Goal: Information Seeking & Learning: Check status

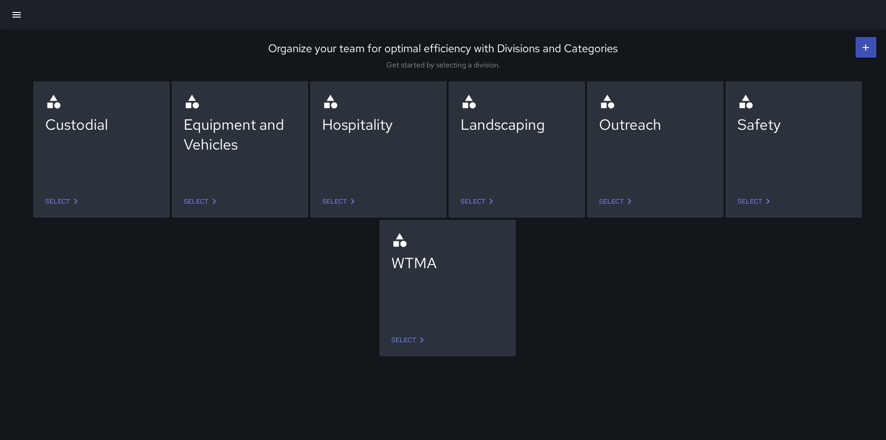
click at [765, 201] on icon at bounding box center [767, 201] width 11 height 11
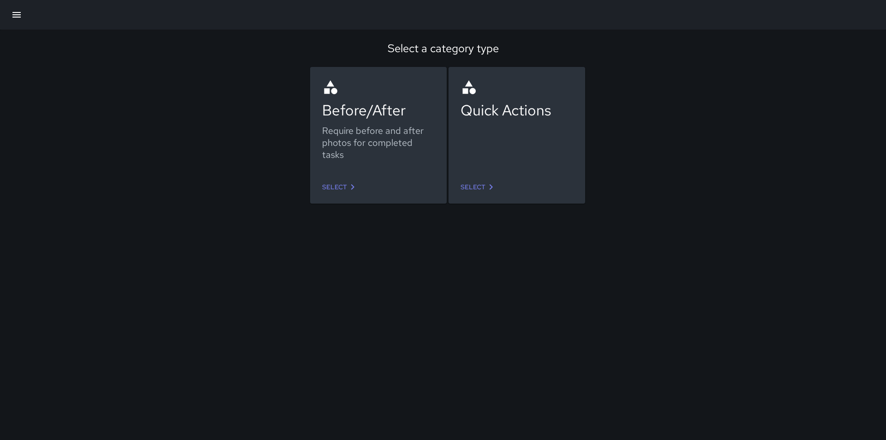
click at [18, 15] on icon "button" at bounding box center [16, 15] width 8 height 6
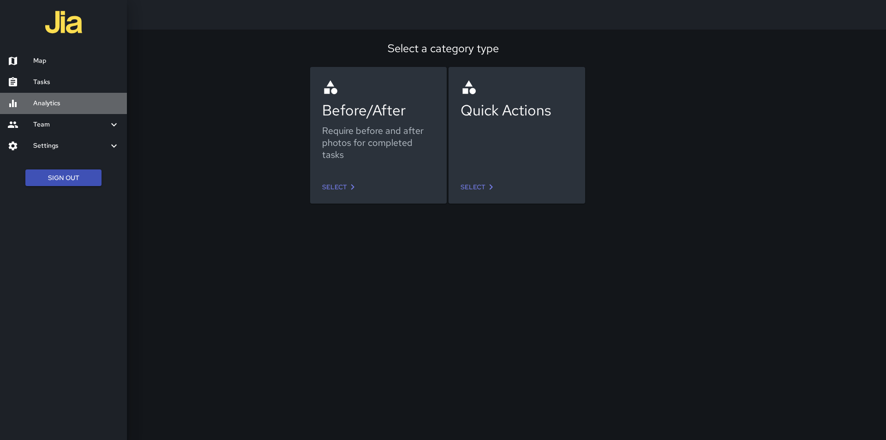
click at [44, 101] on h6 "Analytics" at bounding box center [76, 103] width 86 height 10
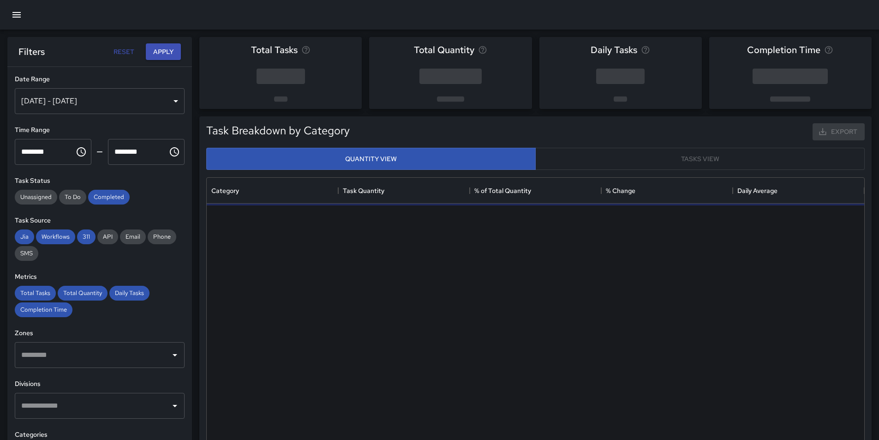
scroll to position [269, 650]
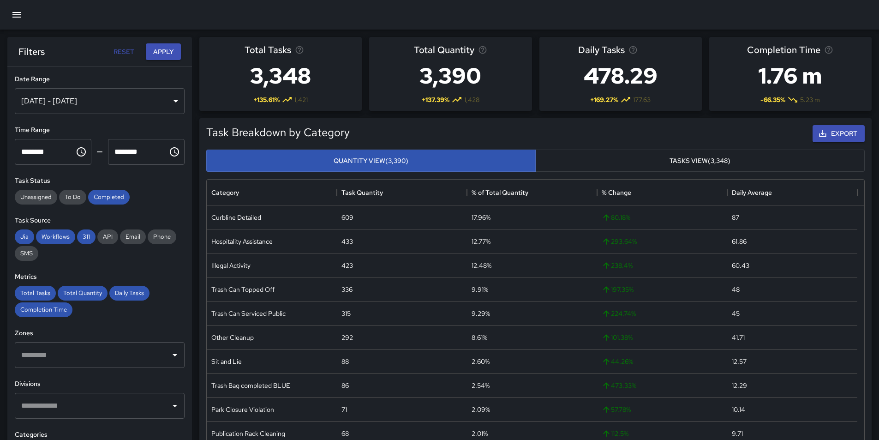
click at [169, 101] on div "[DATE] - [DATE]" at bounding box center [100, 101] width 170 height 26
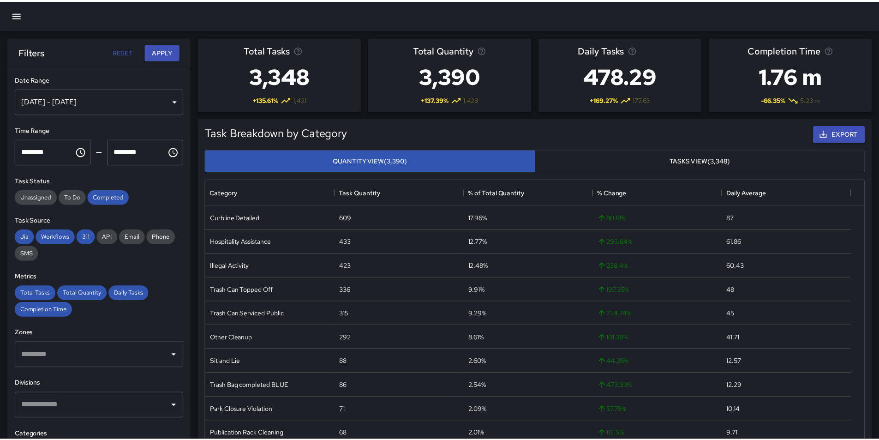
scroll to position [7, 7]
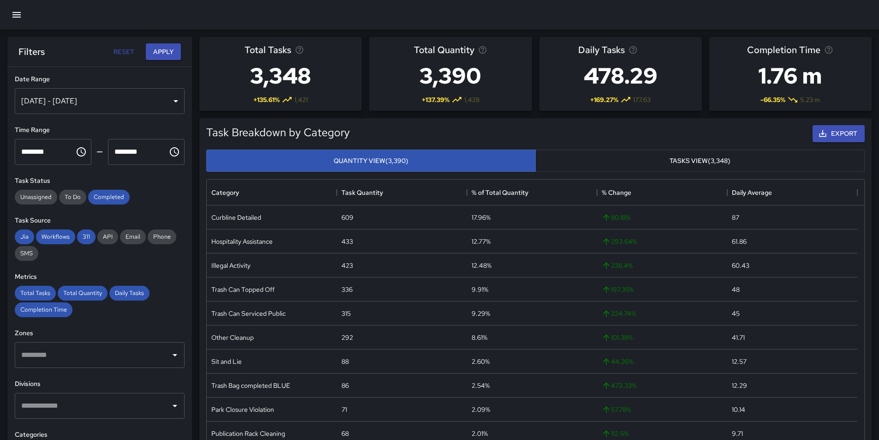
click at [126, 50] on button "Reset" at bounding box center [124, 51] width 30 height 17
click at [13, 16] on icon "button" at bounding box center [16, 14] width 11 height 11
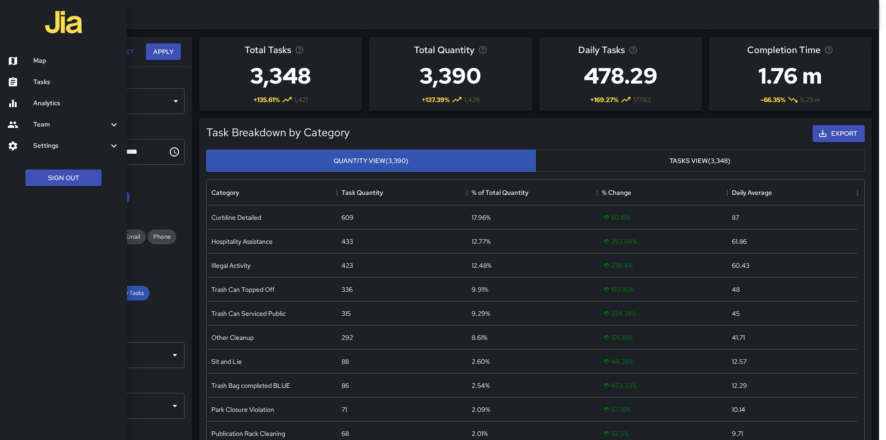
click at [30, 124] on div at bounding box center [20, 124] width 26 height 11
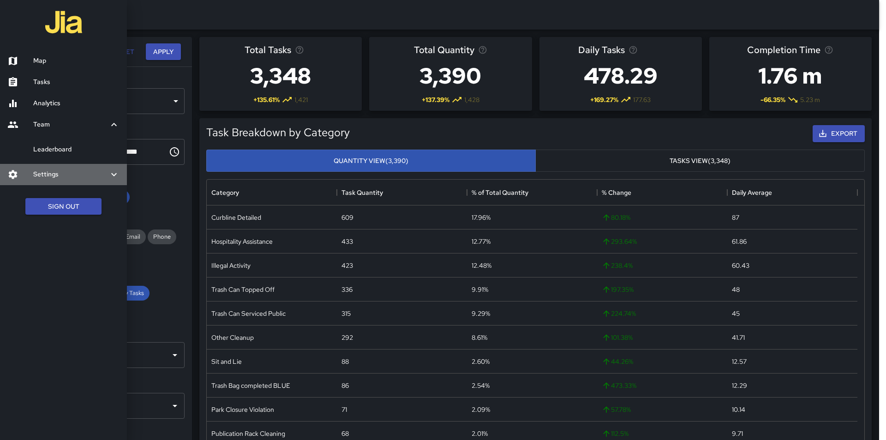
click at [11, 175] on icon at bounding box center [13, 174] width 9 height 9
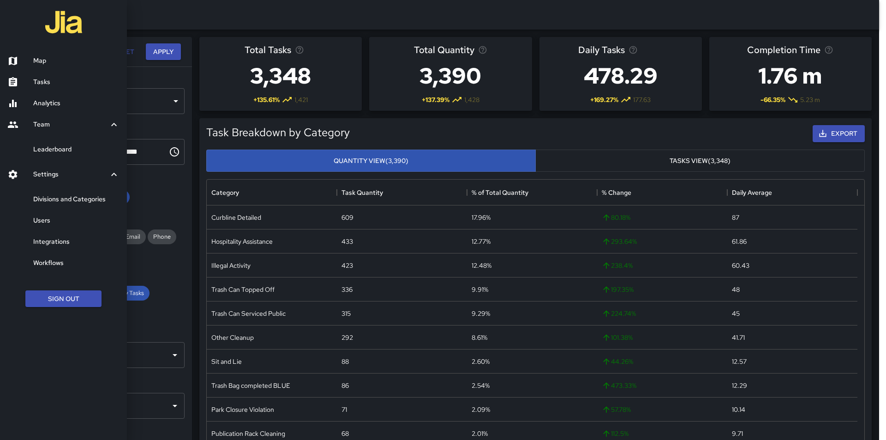
click at [45, 197] on h6 "Divisions and Categories" at bounding box center [76, 199] width 86 height 10
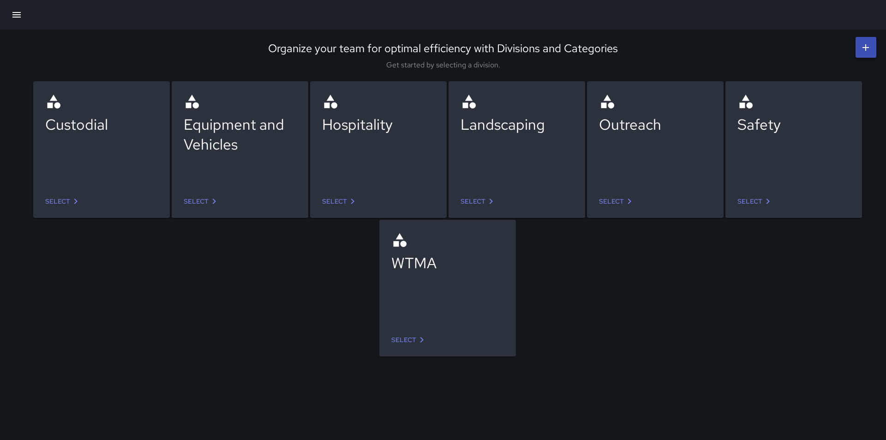
click at [752, 197] on link "Select" at bounding box center [754, 201] width 43 height 17
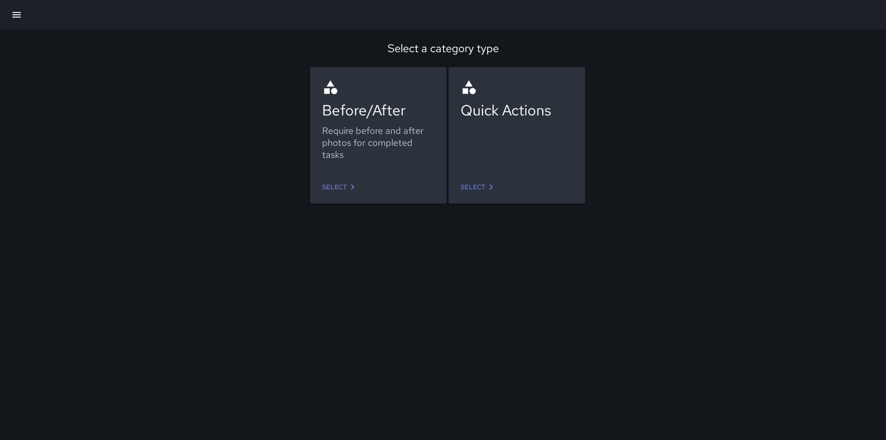
click at [337, 183] on link "Select" at bounding box center [339, 187] width 43 height 17
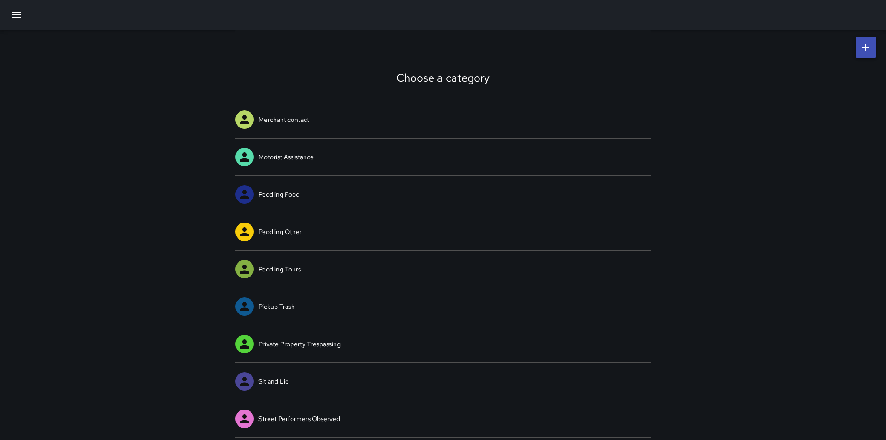
click at [13, 14] on icon "button" at bounding box center [16, 14] width 11 height 11
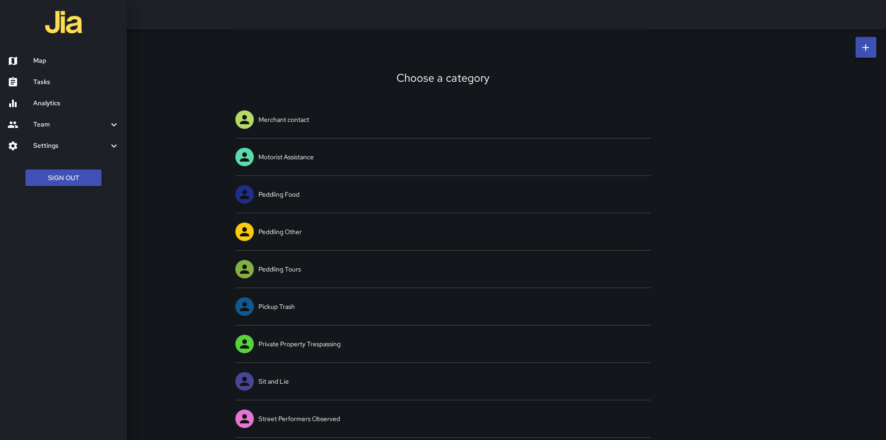
click at [32, 84] on div at bounding box center [20, 82] width 26 height 11
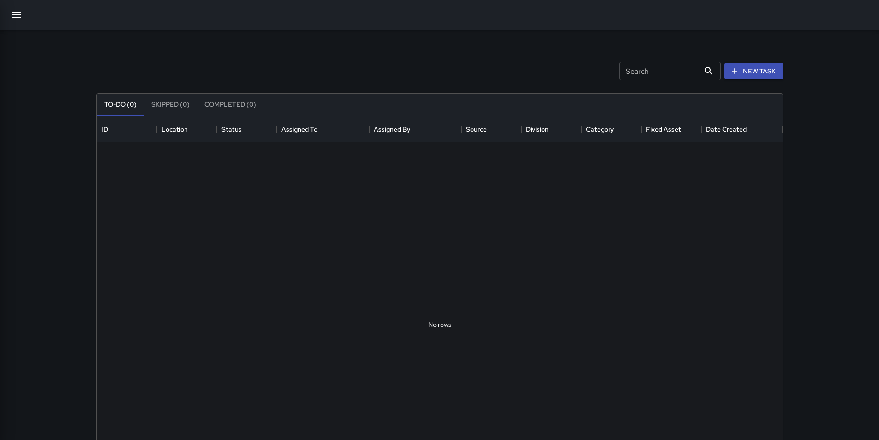
scroll to position [384, 679]
click at [17, 9] on icon "button" at bounding box center [16, 14] width 11 height 11
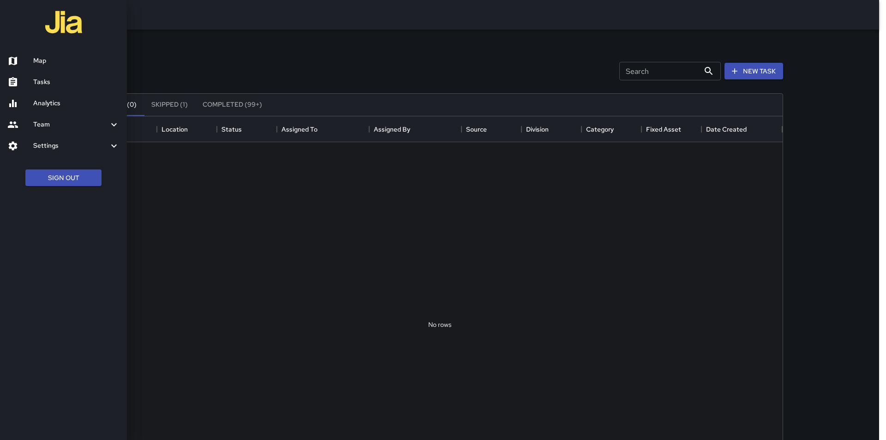
click at [24, 104] on div at bounding box center [20, 103] width 26 height 11
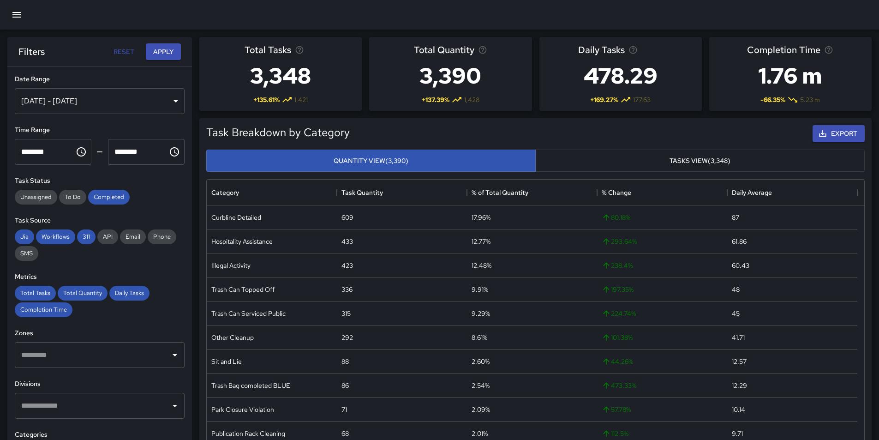
scroll to position [152, 0]
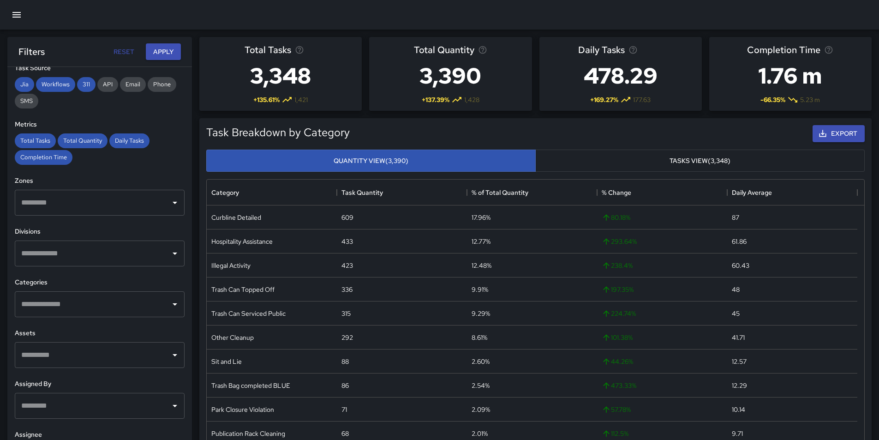
click at [170, 407] on icon "Open" at bounding box center [174, 405] width 11 height 11
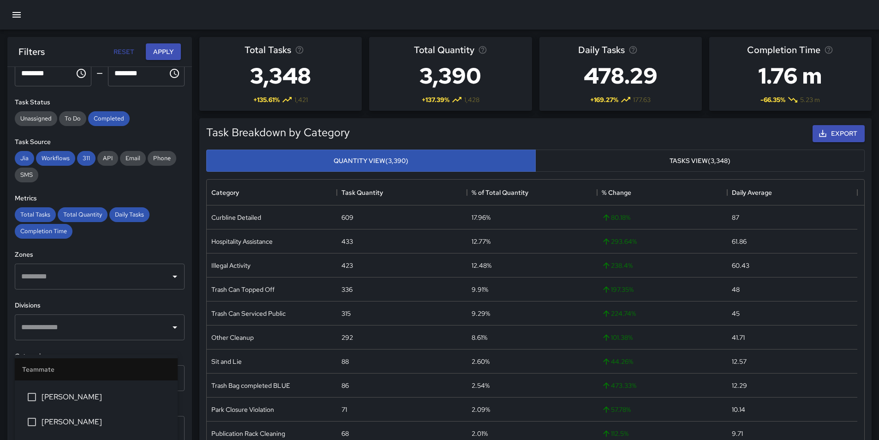
scroll to position [0, 0]
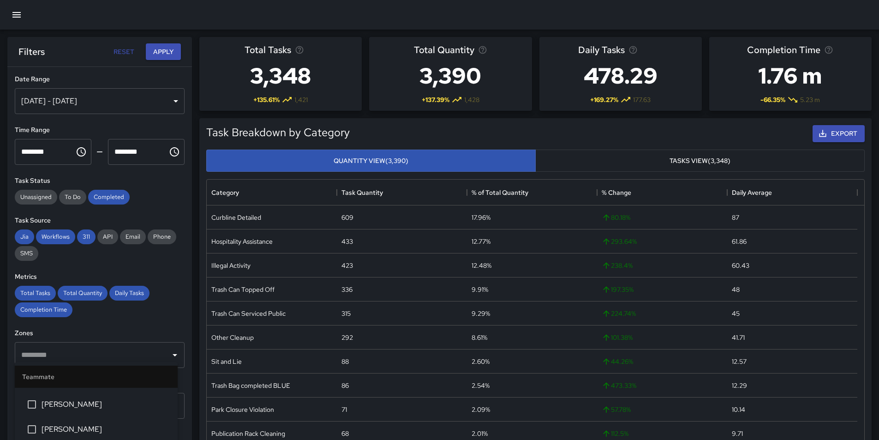
click at [170, 100] on div "[DATE] - [DATE]" at bounding box center [100, 101] width 170 height 26
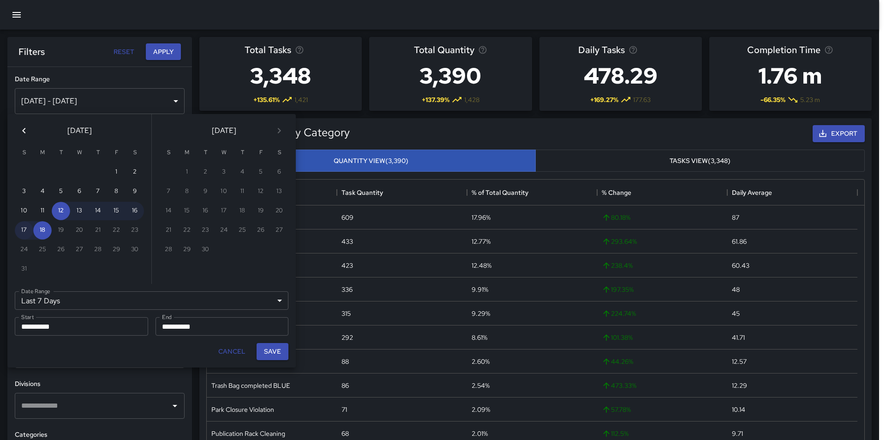
click at [21, 228] on button "17" at bounding box center [24, 230] width 18 height 18
type input "******"
type input "**********"
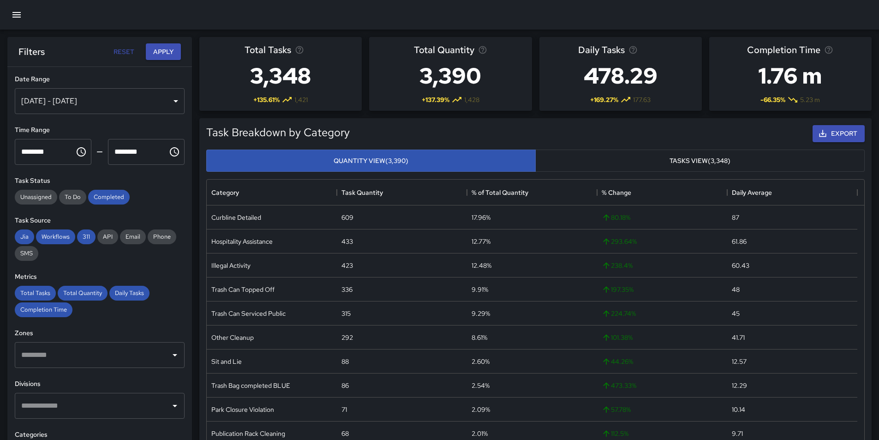
scroll to position [7, 7]
click at [160, 52] on button "Apply" at bounding box center [163, 51] width 35 height 17
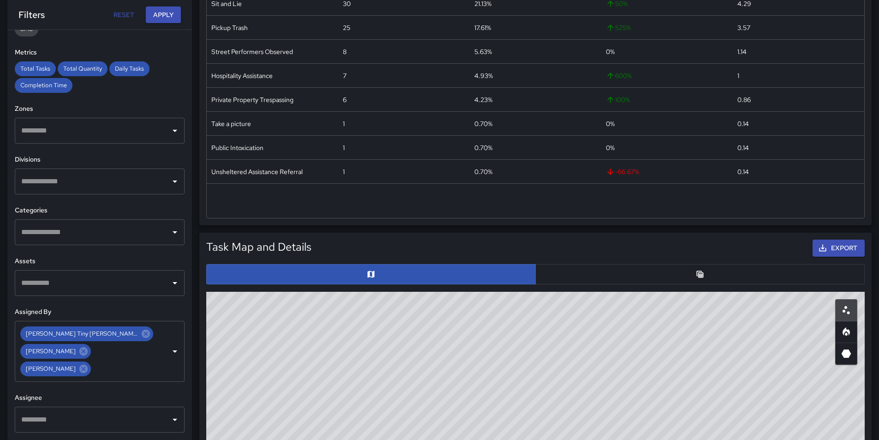
scroll to position [369, 0]
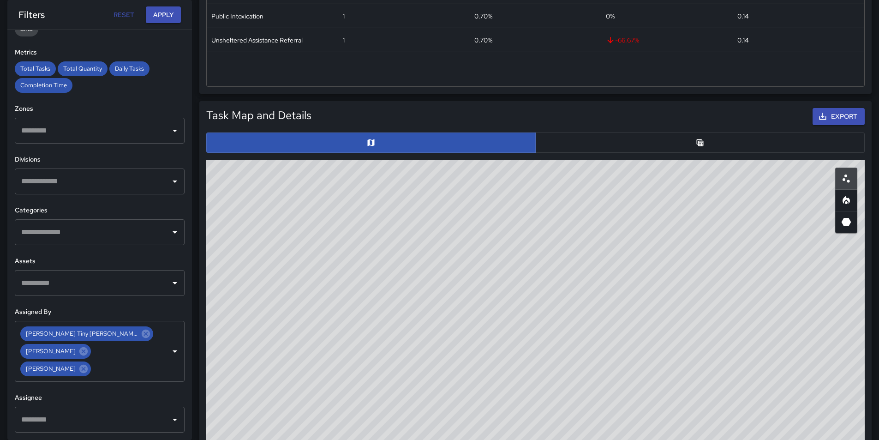
drag, startPoint x: 461, startPoint y: 303, endPoint x: 513, endPoint y: 348, distance: 68.3
click at [513, 348] on div "© Mapbox © OpenStreetMap Improve this map" at bounding box center [535, 344] width 658 height 369
drag, startPoint x: 556, startPoint y: 242, endPoint x: 465, endPoint y: 429, distance: 208.6
click at [465, 429] on div "© Mapbox © OpenStreetMap Improve this map" at bounding box center [535, 344] width 658 height 369
click at [467, 362] on div "© Mapbox © OpenStreetMap Improve this map" at bounding box center [535, 344] width 658 height 369
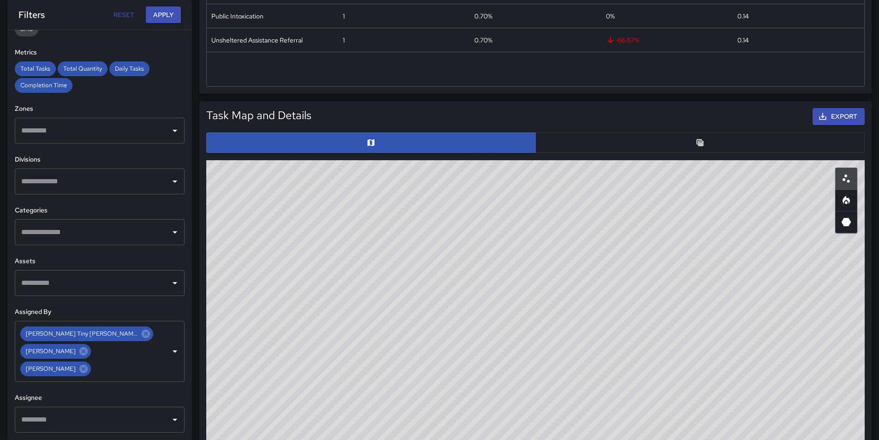
drag, startPoint x: 555, startPoint y: 302, endPoint x: 337, endPoint y: 365, distance: 227.2
click at [337, 365] on div "© Mapbox © OpenStreetMap Improve this map" at bounding box center [535, 344] width 658 height 369
click at [522, 312] on div "© Mapbox © OpenStreetMap Improve this map" at bounding box center [535, 344] width 658 height 369
drag, startPoint x: 601, startPoint y: 363, endPoint x: 469, endPoint y: 183, distance: 223.7
click at [469, 183] on div "© Mapbox © OpenStreetMap Improve this map" at bounding box center [535, 344] width 658 height 369
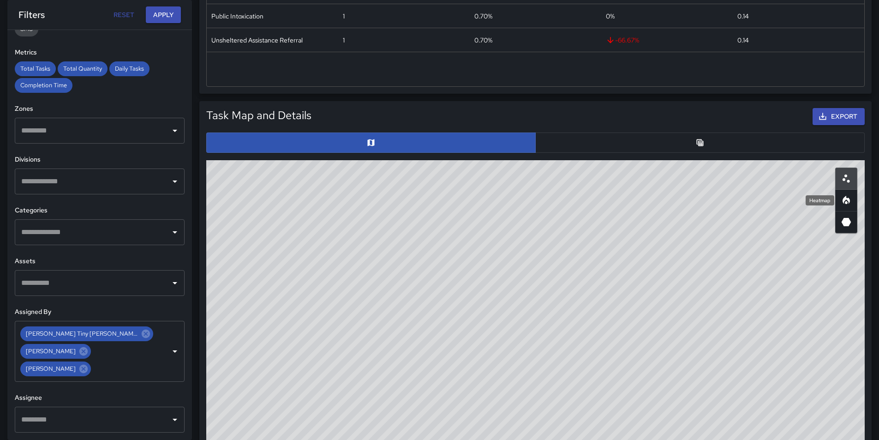
click at [842, 199] on icon "Heatmap" at bounding box center [845, 200] width 11 height 11
drag, startPoint x: 622, startPoint y: 257, endPoint x: 703, endPoint y: 365, distance: 135.2
click at [703, 365] on div "© Mapbox © OpenStreetMap Improve this map" at bounding box center [535, 344] width 658 height 369
click at [848, 177] on icon "Scatterplot" at bounding box center [845, 178] width 11 height 11
click at [849, 218] on icon "3D Heatmap" at bounding box center [845, 221] width 11 height 11
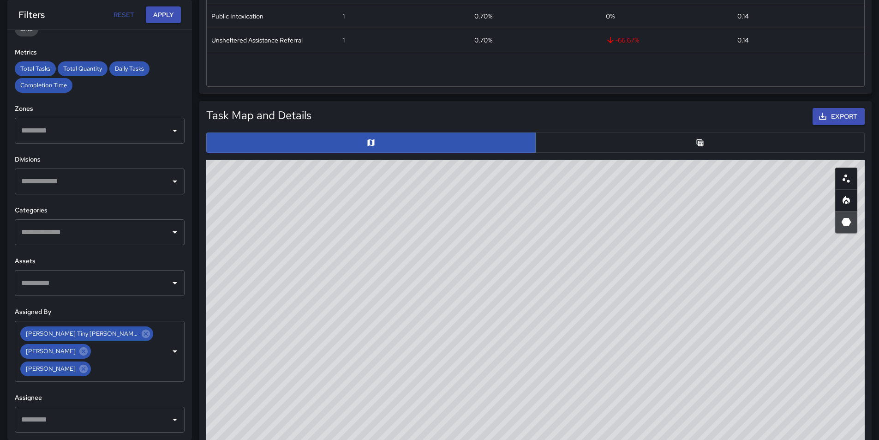
click at [568, 259] on div "© Mapbox © OpenStreetMap Improve this map" at bounding box center [535, 344] width 658 height 369
drag, startPoint x: 847, startPoint y: 200, endPoint x: 844, endPoint y: 178, distance: 22.4
click at [848, 200] on icon "Heatmap" at bounding box center [845, 200] width 7 height 8
click at [843, 177] on icon "Scatterplot" at bounding box center [845, 178] width 11 height 11
drag, startPoint x: 519, startPoint y: 302, endPoint x: 615, endPoint y: 431, distance: 161.2
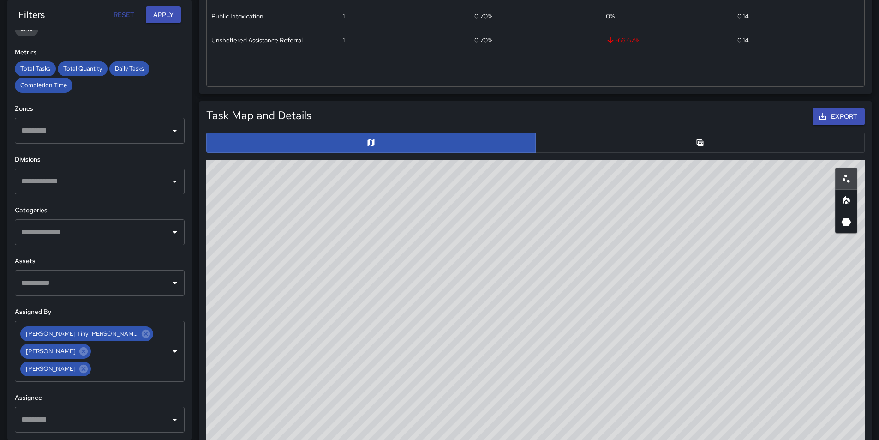
click at [615, 431] on div "© Mapbox © OpenStreetMap Improve this map" at bounding box center [535, 344] width 658 height 369
drag, startPoint x: 445, startPoint y: 243, endPoint x: 391, endPoint y: 310, distance: 85.9
click at [391, 314] on div "© Mapbox © OpenStreetMap Improve this map" at bounding box center [535, 344] width 658 height 369
click at [358, 372] on div "© Mapbox © OpenStreetMap Improve this map" at bounding box center [535, 344] width 658 height 369
drag, startPoint x: 577, startPoint y: 348, endPoint x: 592, endPoint y: 201, distance: 148.4
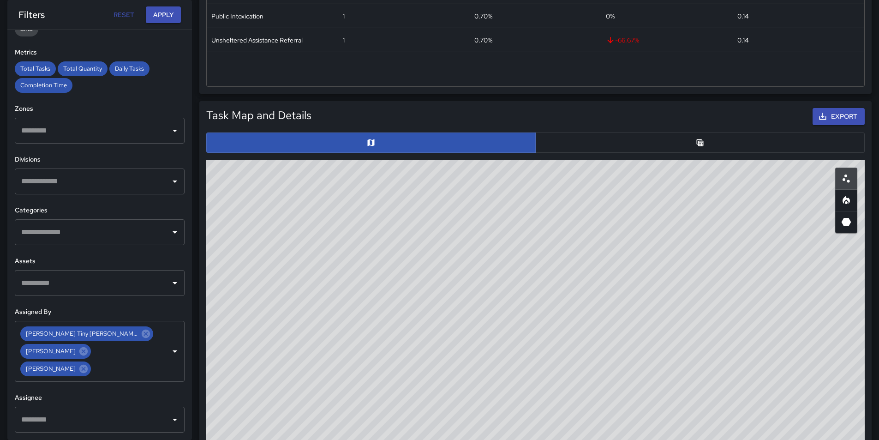
click at [592, 201] on div "© Mapbox © OpenStreetMap Improve this map" at bounding box center [535, 344] width 658 height 369
click at [407, 226] on div "© Mapbox © OpenStreetMap Improve this map" at bounding box center [535, 344] width 658 height 369
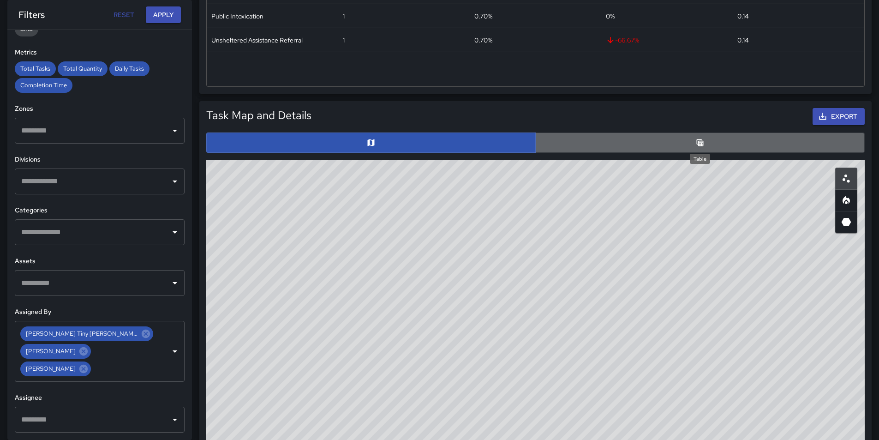
click at [702, 139] on icon "Table" at bounding box center [699, 142] width 9 height 9
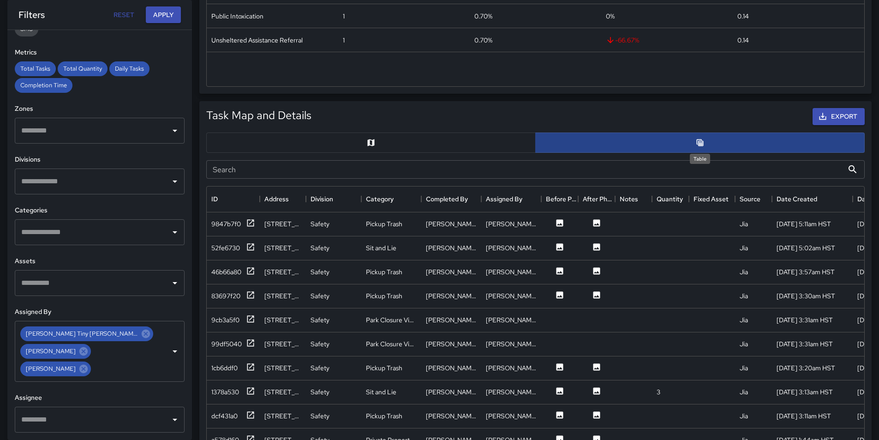
scroll to position [7, 7]
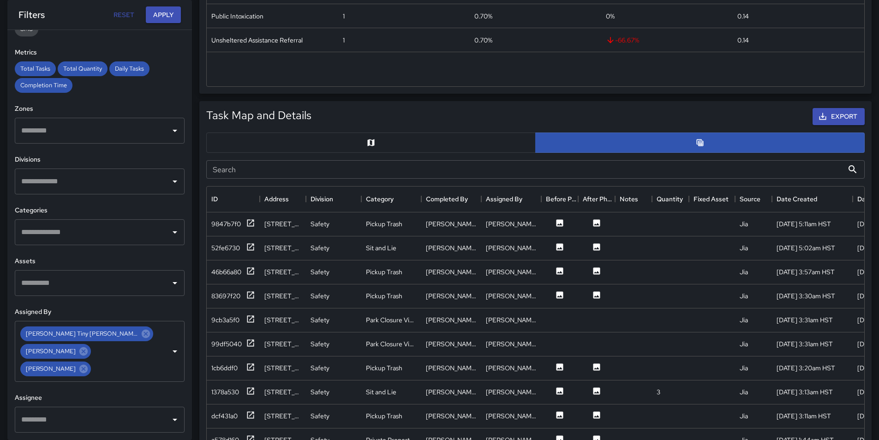
click at [435, 147] on button "button" at bounding box center [370, 142] width 329 height 20
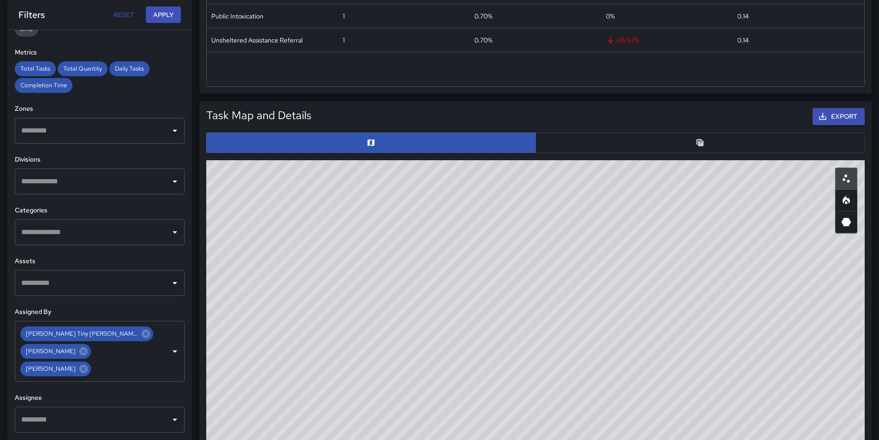
drag, startPoint x: 612, startPoint y: 361, endPoint x: 429, endPoint y: 247, distance: 215.1
click at [420, 246] on div "© Mapbox © OpenStreetMap Improve this map" at bounding box center [535, 344] width 658 height 369
drag, startPoint x: 651, startPoint y: 377, endPoint x: 547, endPoint y: 308, distance: 125.1
click at [547, 308] on div "© Mapbox © OpenStreetMap Improve this map" at bounding box center [535, 344] width 658 height 369
click at [551, 269] on div "© Mapbox © OpenStreetMap Improve this map" at bounding box center [535, 344] width 658 height 369
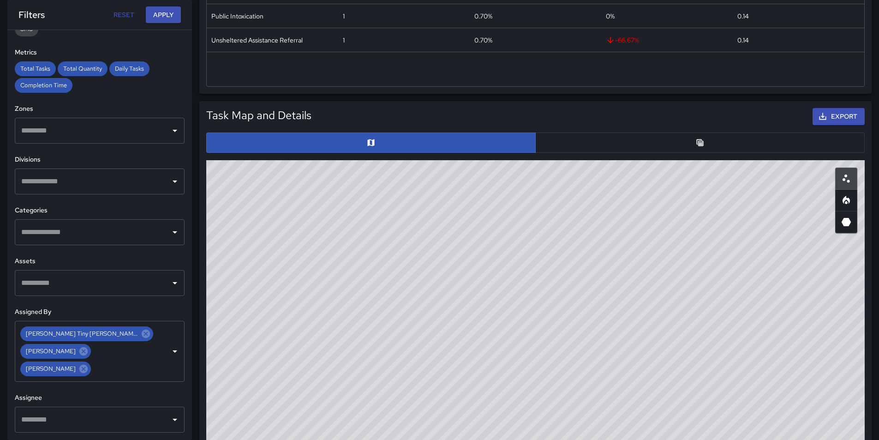
click at [549, 275] on div "© Mapbox © OpenStreetMap Improve this map" at bounding box center [535, 344] width 658 height 369
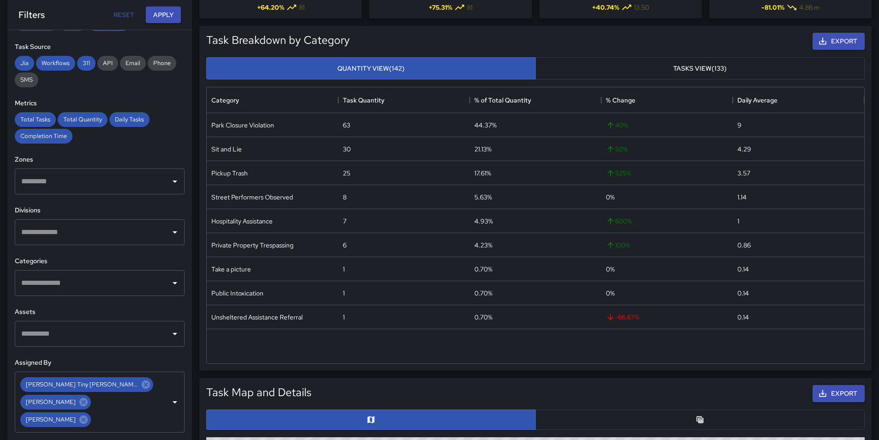
scroll to position [138, 0]
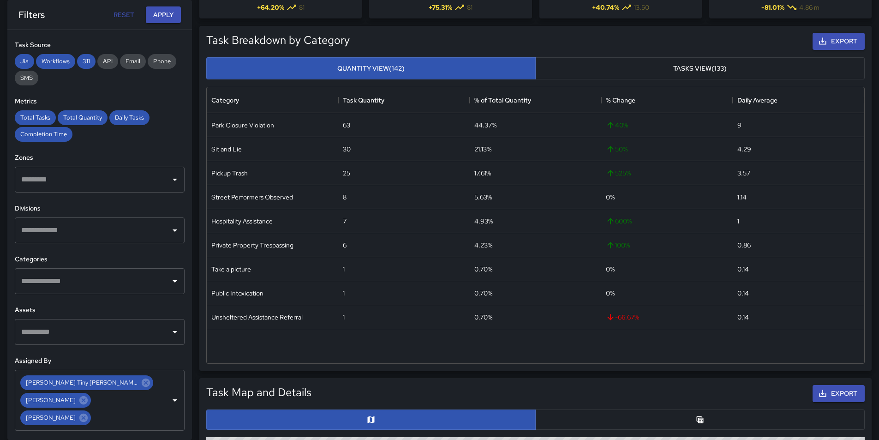
click at [169, 282] on icon "Open" at bounding box center [174, 280] width 11 height 11
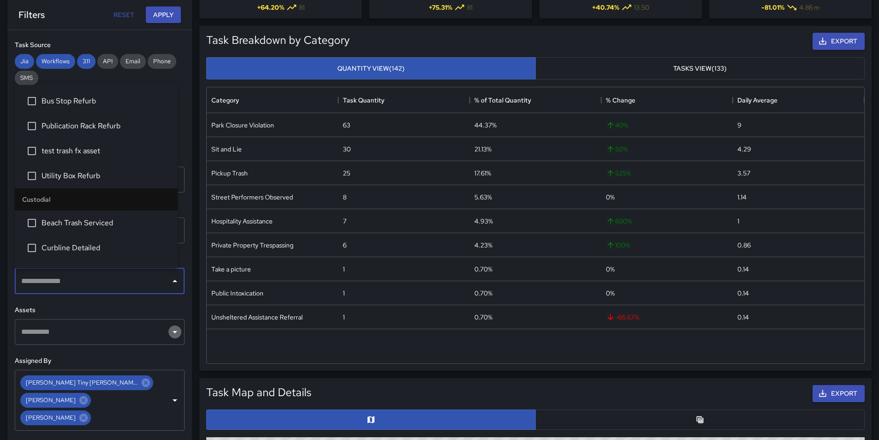
click at [173, 331] on icon "Open" at bounding box center [175, 332] width 5 height 2
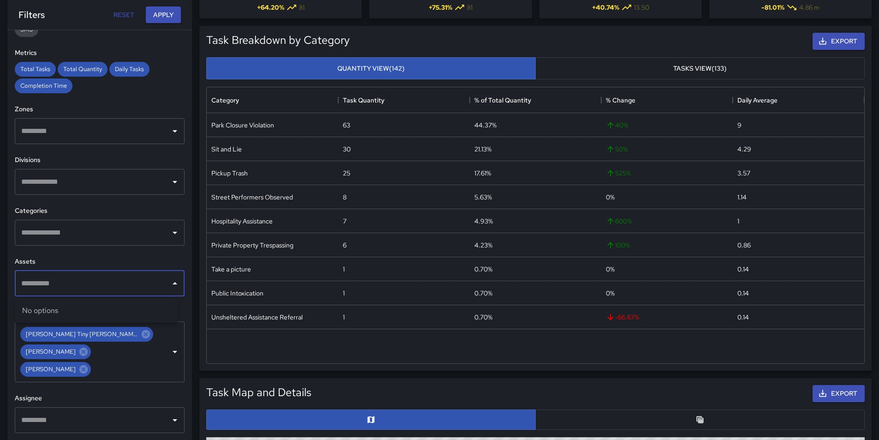
scroll to position [187, 0]
click at [656, 396] on div "Export" at bounding box center [589, 393] width 553 height 21
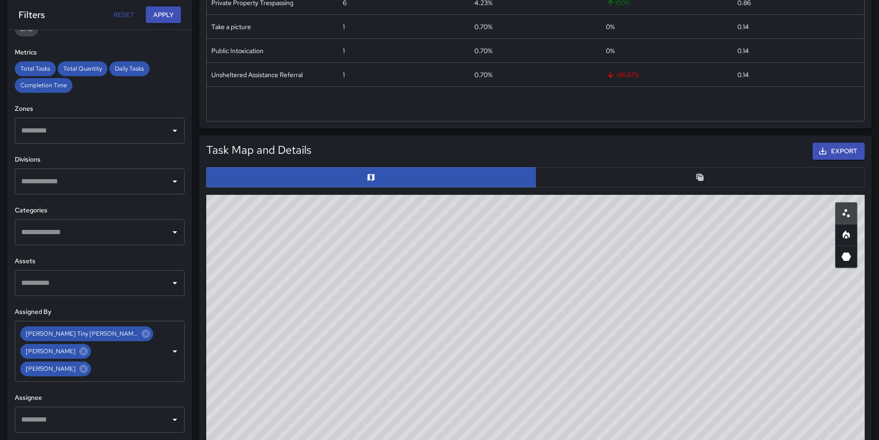
scroll to position [369, 0]
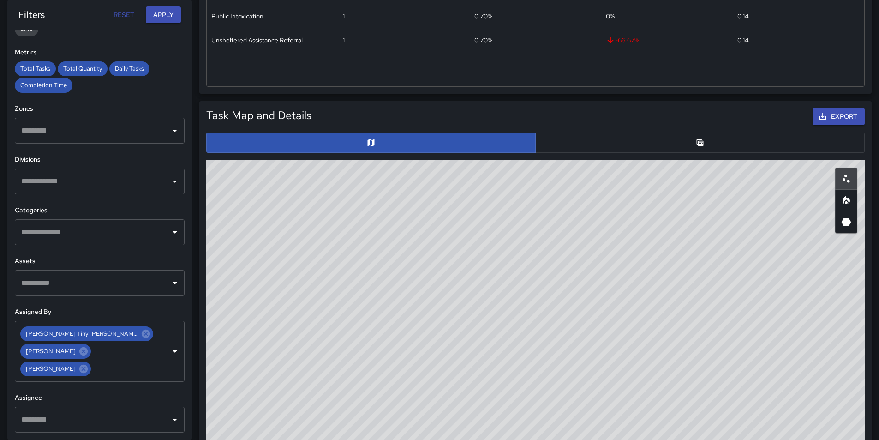
drag, startPoint x: 633, startPoint y: 381, endPoint x: 409, endPoint y: 201, distance: 286.8
click at [409, 201] on div "© Mapbox © OpenStreetMap Improve this map" at bounding box center [535, 344] width 658 height 369
click at [515, 341] on div "© Mapbox © OpenStreetMap Improve this map" at bounding box center [535, 344] width 658 height 369
click at [155, 11] on button "Apply" at bounding box center [163, 14] width 35 height 17
drag, startPoint x: 621, startPoint y: 327, endPoint x: 751, endPoint y: 408, distance: 153.1
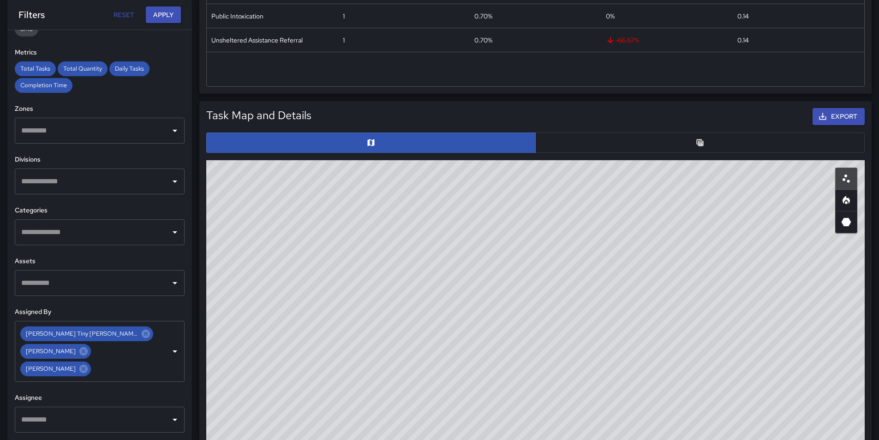
click at [751, 408] on div "© Mapbox © OpenStreetMap Improve this map" at bounding box center [535, 344] width 658 height 369
click at [583, 271] on div "© Mapbox © OpenStreetMap Improve this map" at bounding box center [535, 344] width 658 height 369
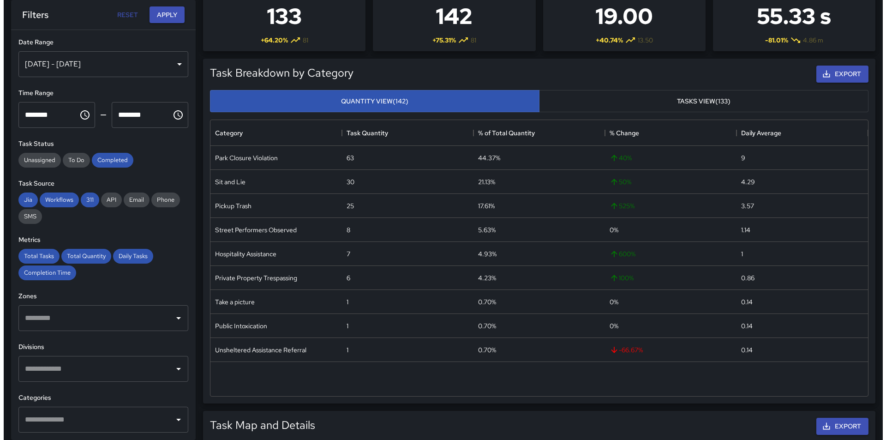
scroll to position [0, 0]
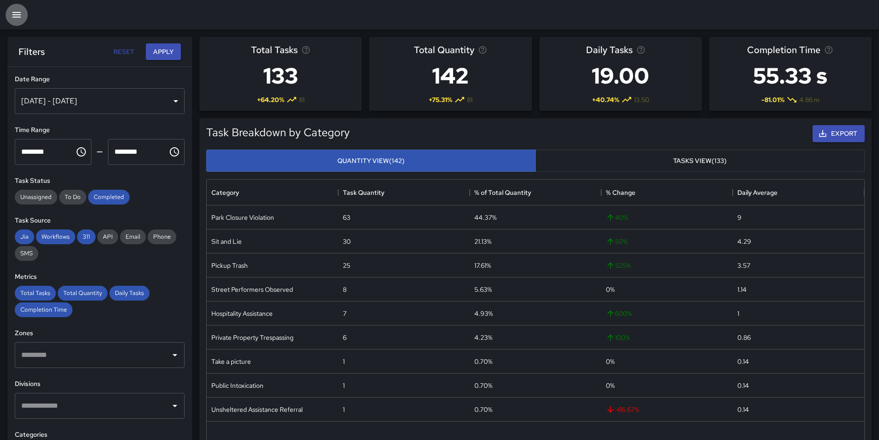
click at [17, 11] on icon "button" at bounding box center [16, 14] width 11 height 11
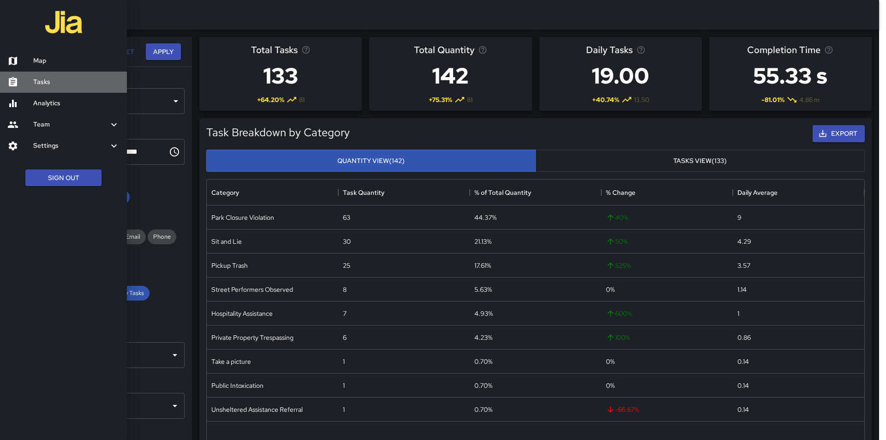
click at [11, 84] on icon at bounding box center [13, 81] width 8 height 9
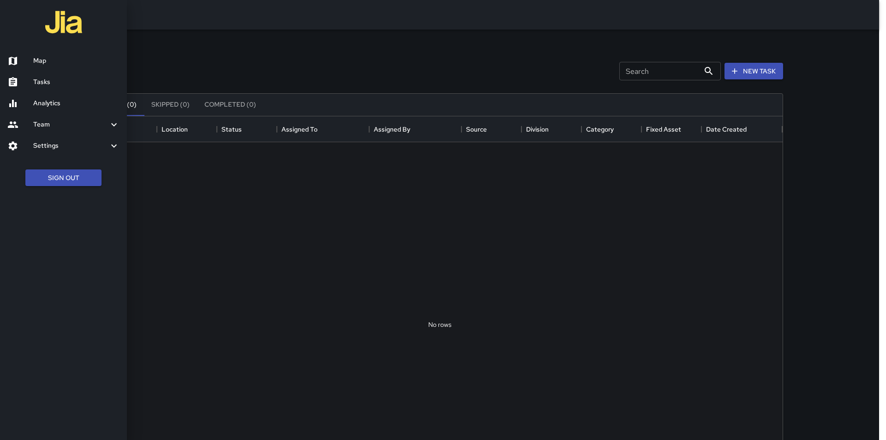
scroll to position [384, 679]
click at [13, 104] on icon at bounding box center [12, 103] width 7 height 7
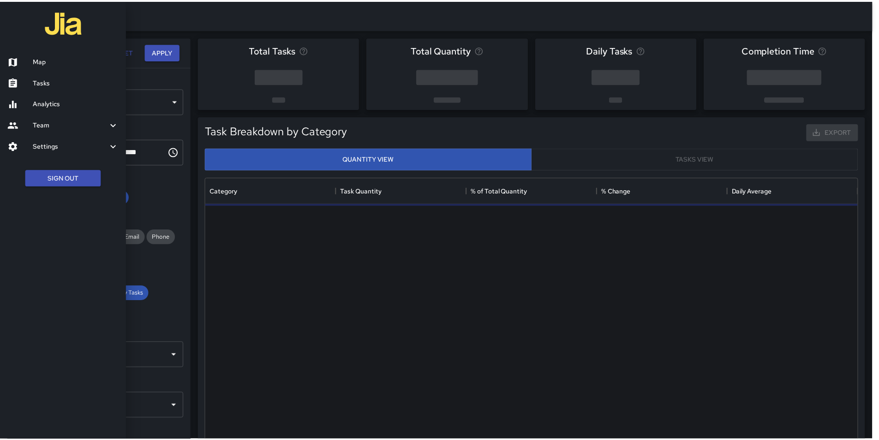
scroll to position [269, 650]
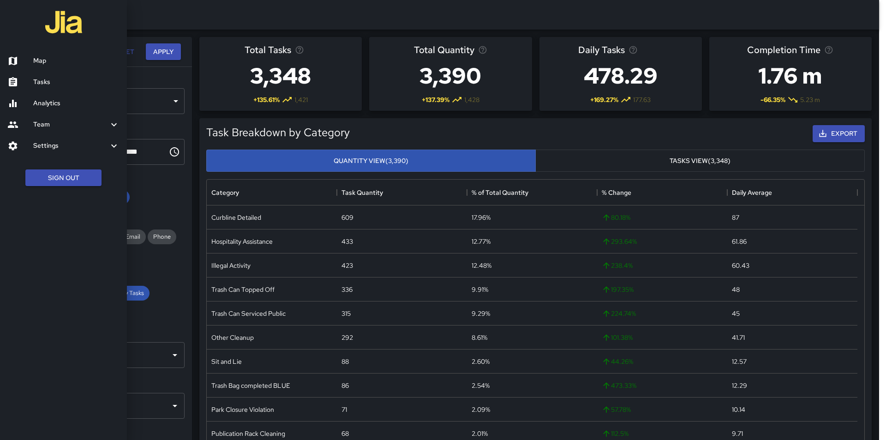
click at [856, 315] on div at bounding box center [443, 220] width 886 height 440
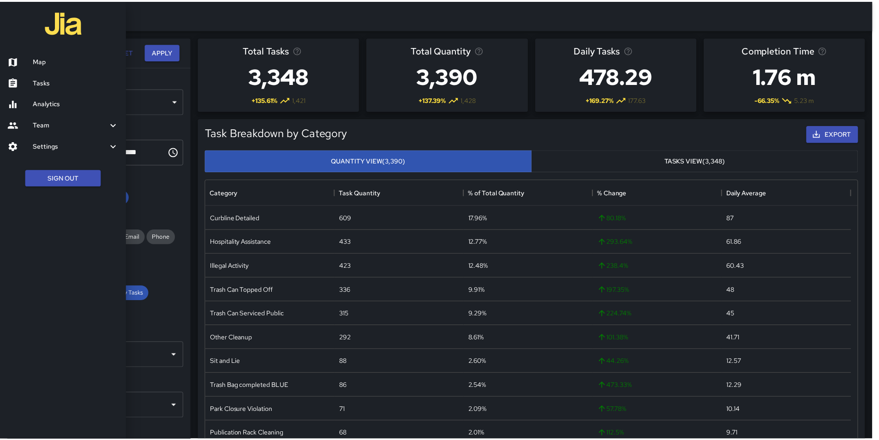
scroll to position [7, 7]
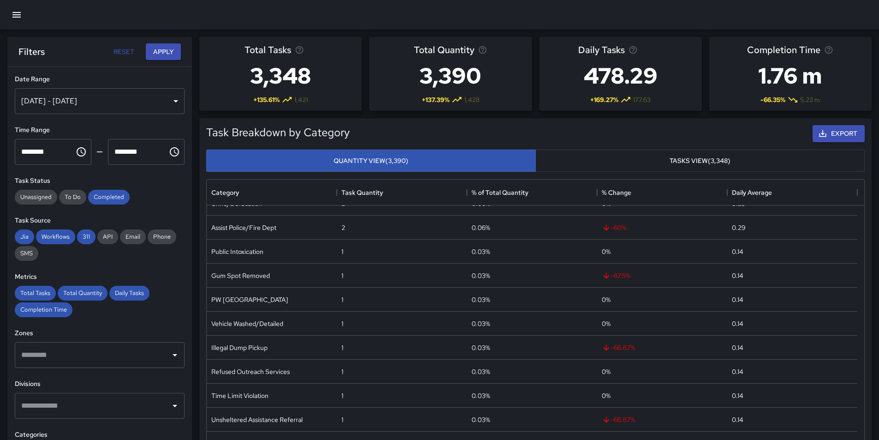
click at [668, 160] on button "Tasks View (3,348)" at bounding box center [699, 160] width 329 height 23
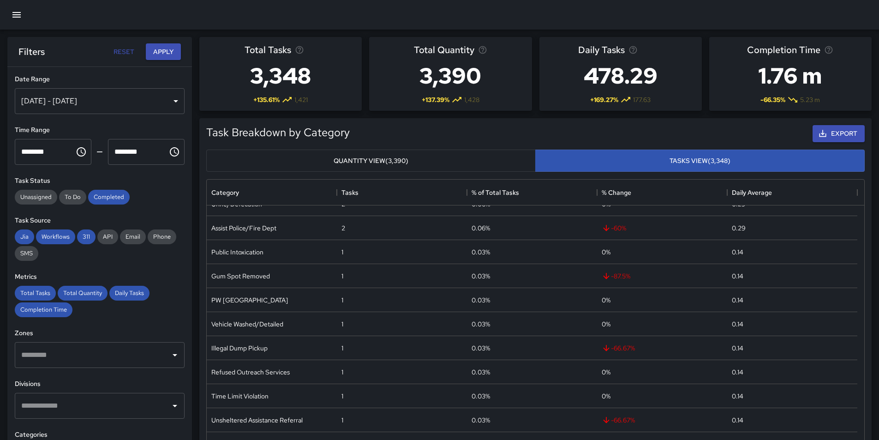
scroll to position [1093, 0]
click at [438, 161] on button "Quantity View (3,390)" at bounding box center [370, 160] width 329 height 23
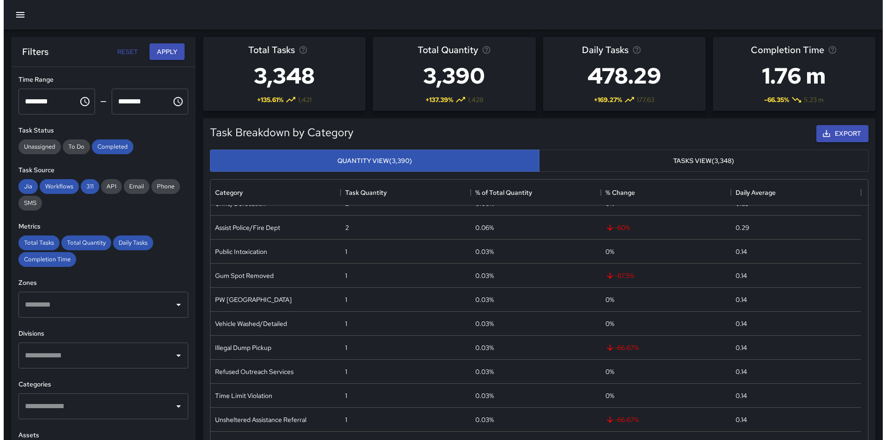
scroll to position [0, 0]
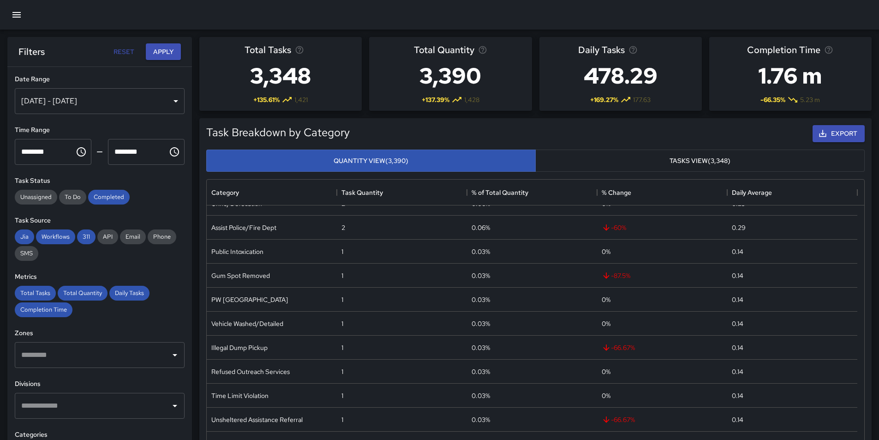
click at [18, 12] on icon "button" at bounding box center [16, 15] width 8 height 6
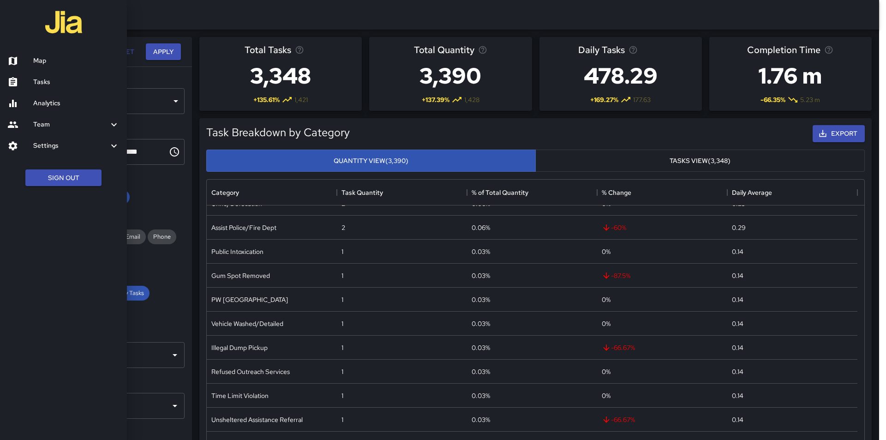
click at [17, 62] on icon at bounding box center [13, 61] width 8 height 8
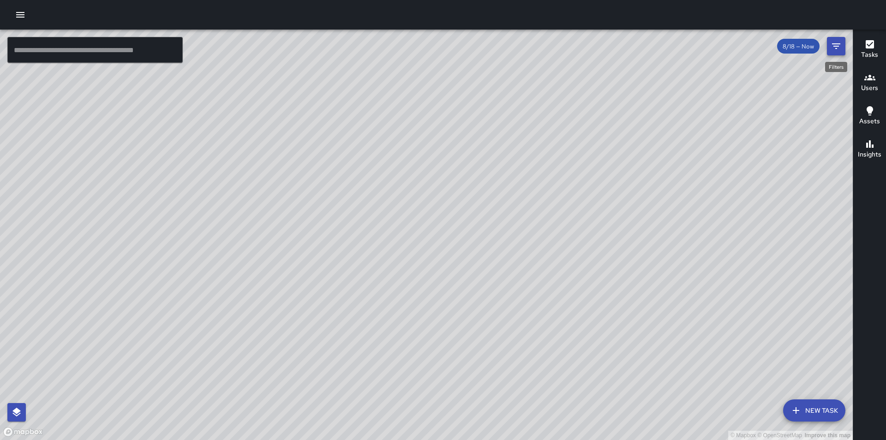
click at [836, 44] on icon "Filters" at bounding box center [836, 46] width 8 height 6
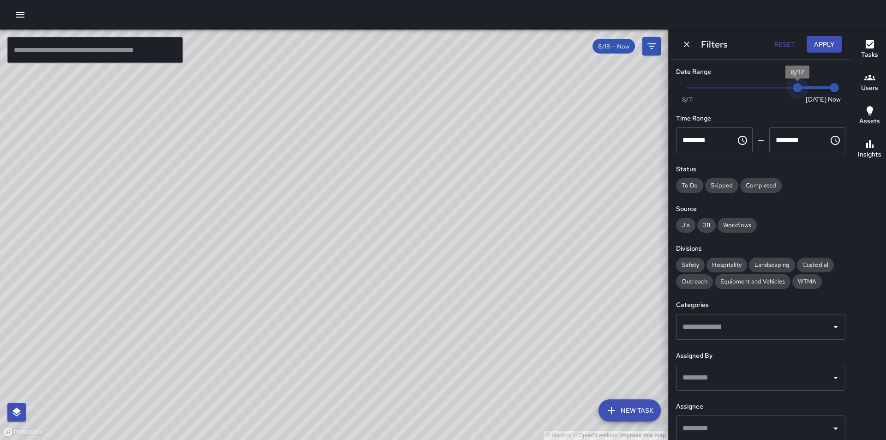
type input "*"
drag, startPoint x: 810, startPoint y: 88, endPoint x: 800, endPoint y: 87, distance: 10.2
click at [800, 87] on span "8/17" at bounding box center [797, 87] width 9 height 9
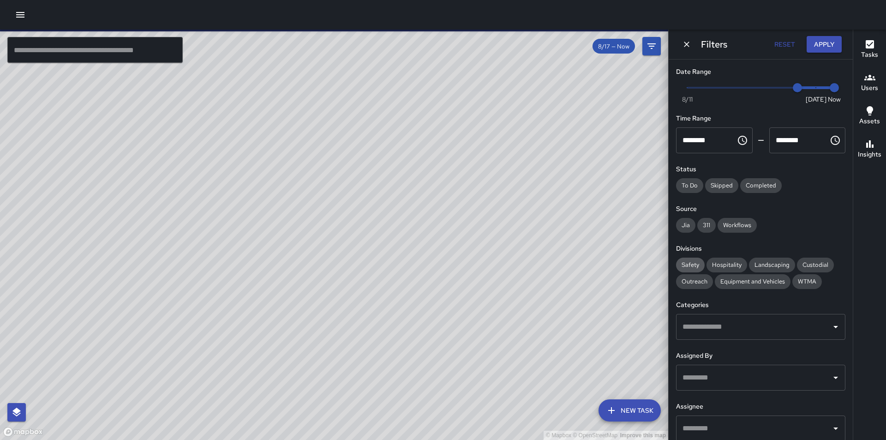
click at [693, 264] on span "Safety" at bounding box center [690, 265] width 29 height 8
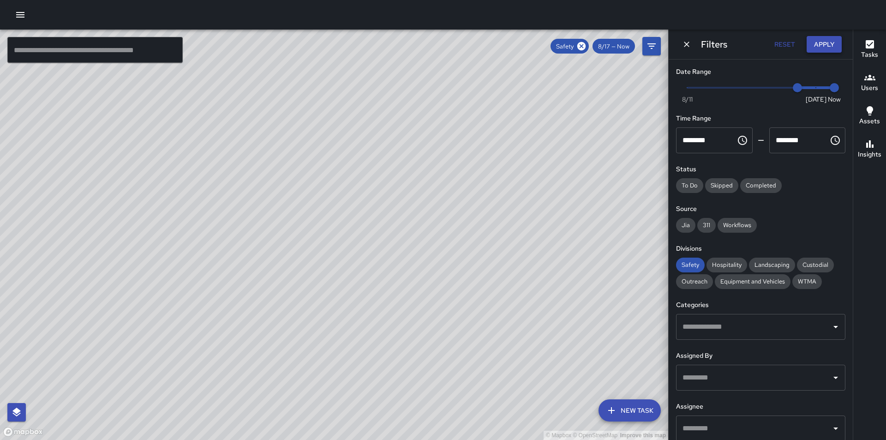
click at [820, 45] on button "Apply" at bounding box center [823, 44] width 35 height 17
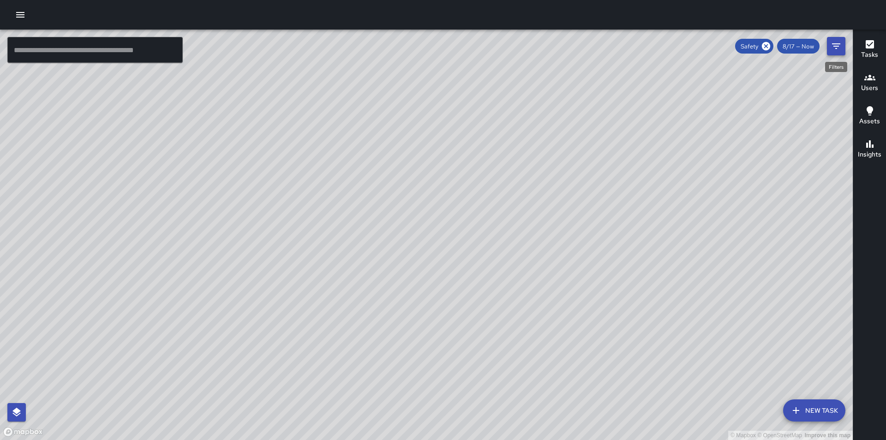
click at [834, 46] on icon "Filters" at bounding box center [836, 46] width 8 height 6
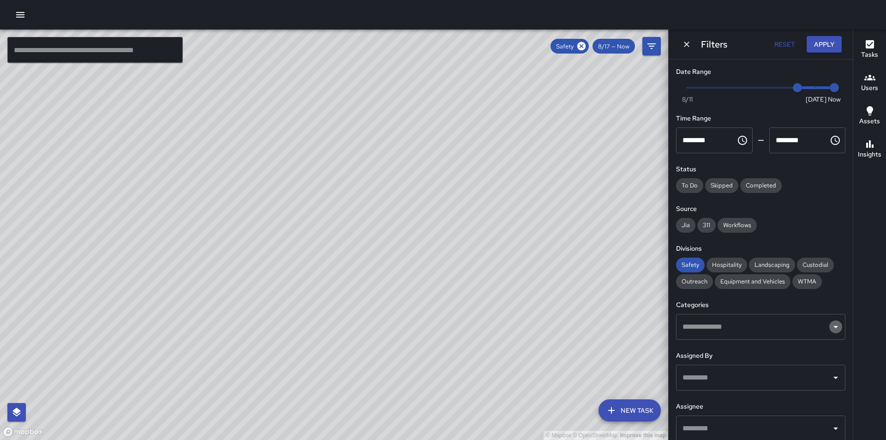
click at [833, 327] on icon "Open" at bounding box center [835, 327] width 5 height 2
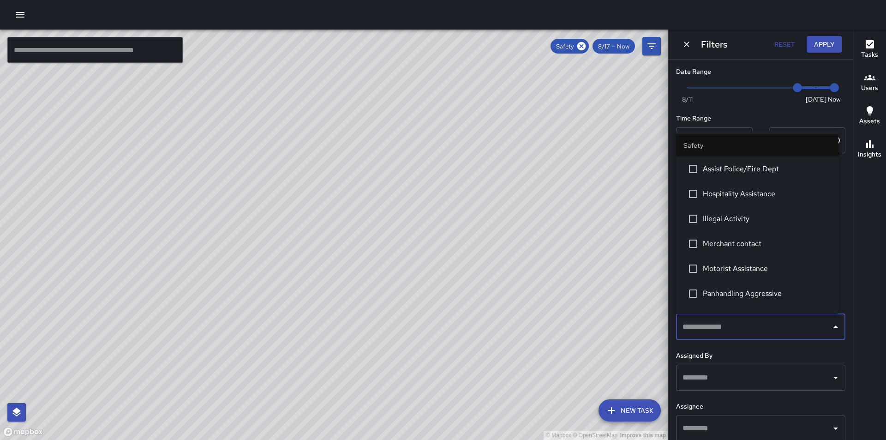
click at [833, 327] on icon "Close" at bounding box center [835, 326] width 5 height 2
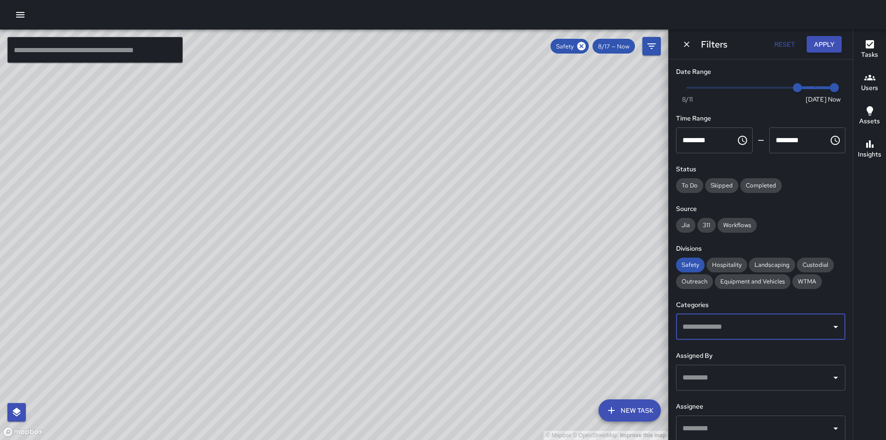
click at [832, 376] on icon "Open" at bounding box center [835, 377] width 11 height 11
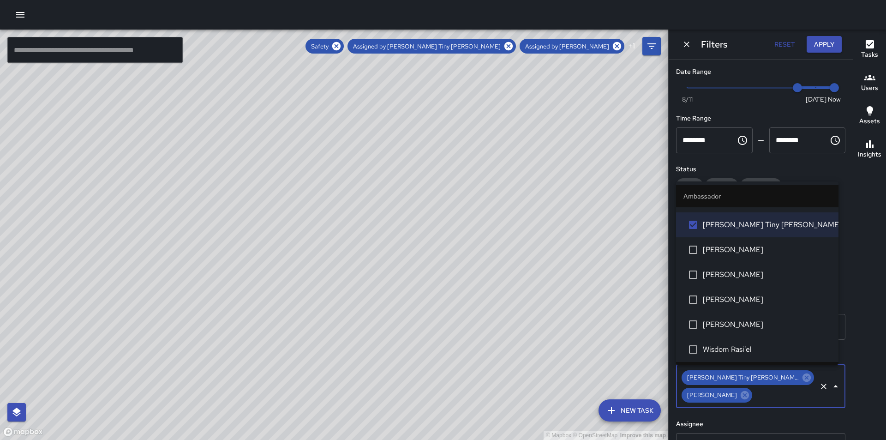
scroll to position [119, 0]
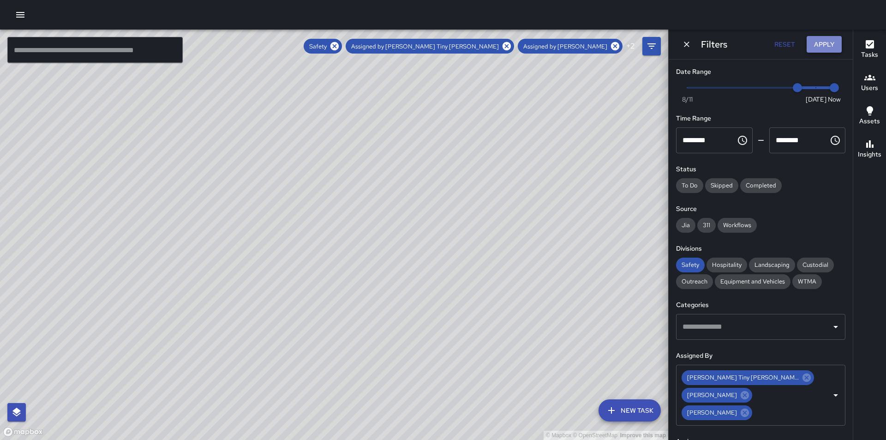
click at [829, 41] on button "Apply" at bounding box center [823, 44] width 35 height 17
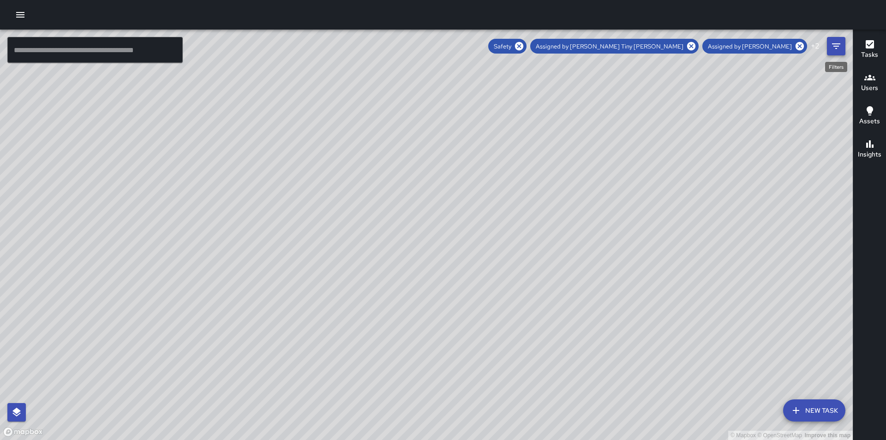
click at [834, 49] on icon "Filters" at bounding box center [835, 46] width 11 height 11
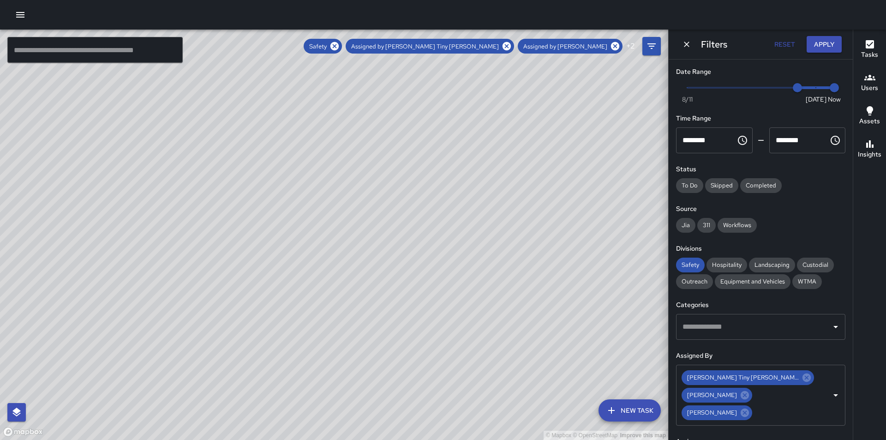
drag, startPoint x: 561, startPoint y: 320, endPoint x: 362, endPoint y: 109, distance: 290.1
click at [372, 122] on div "© Mapbox © OpenStreetMap Improve this map" at bounding box center [334, 235] width 668 height 410
drag, startPoint x: 462, startPoint y: 232, endPoint x: 342, endPoint y: 118, distance: 165.7
click at [362, 140] on div "© Mapbox © OpenStreetMap Improve this map" at bounding box center [334, 235] width 668 height 410
drag, startPoint x: 495, startPoint y: 294, endPoint x: 592, endPoint y: 407, distance: 148.9
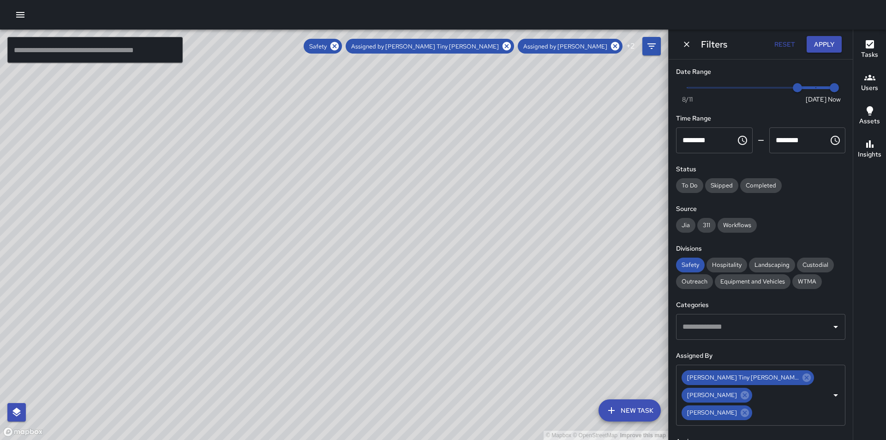
click at [592, 407] on div "© Mapbox © OpenStreetMap Improve this map" at bounding box center [334, 235] width 668 height 410
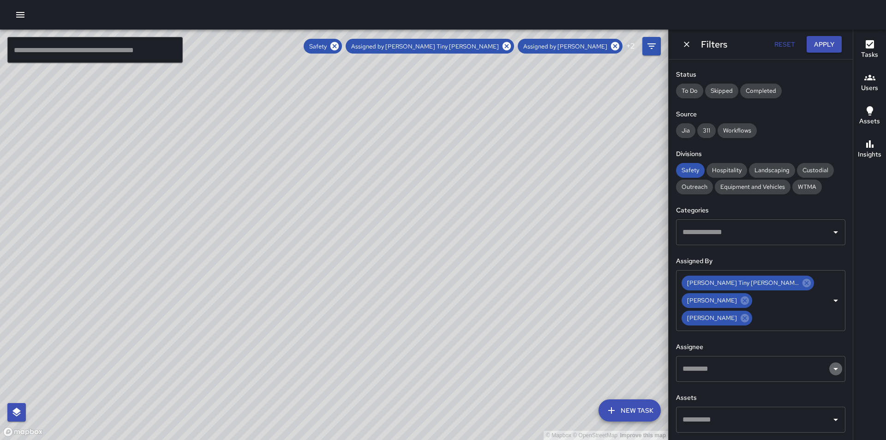
click at [833, 369] on icon "Open" at bounding box center [835, 369] width 5 height 2
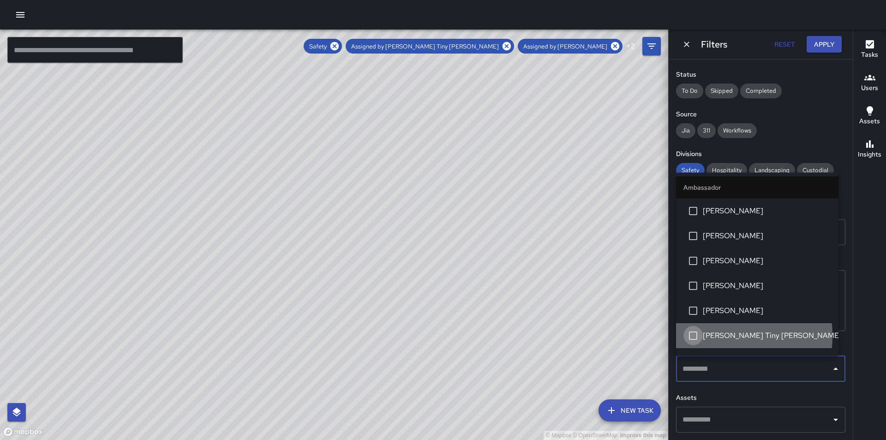
scroll to position [60, 0]
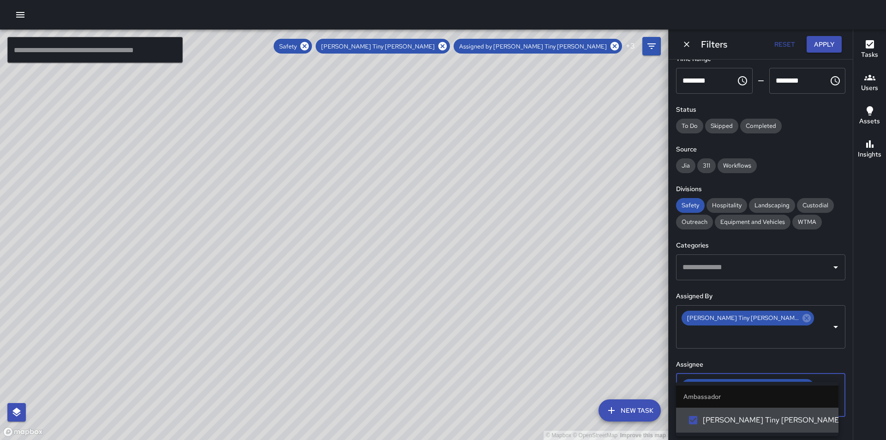
click at [833, 393] on icon "Close" at bounding box center [835, 394] width 5 height 2
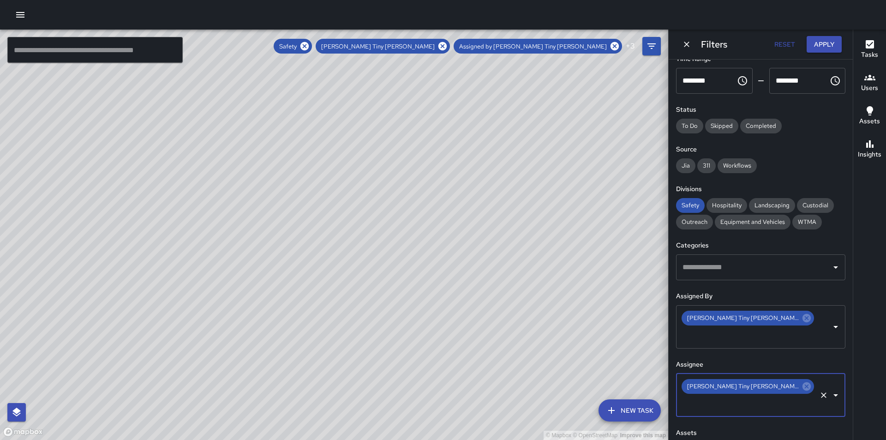
click at [830, 389] on icon "Open" at bounding box center [835, 394] width 11 height 11
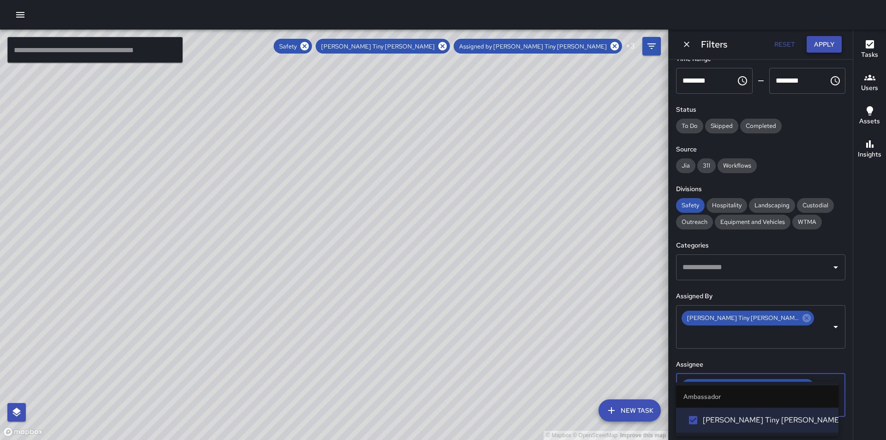
click at [823, 46] on button "Apply" at bounding box center [823, 44] width 35 height 17
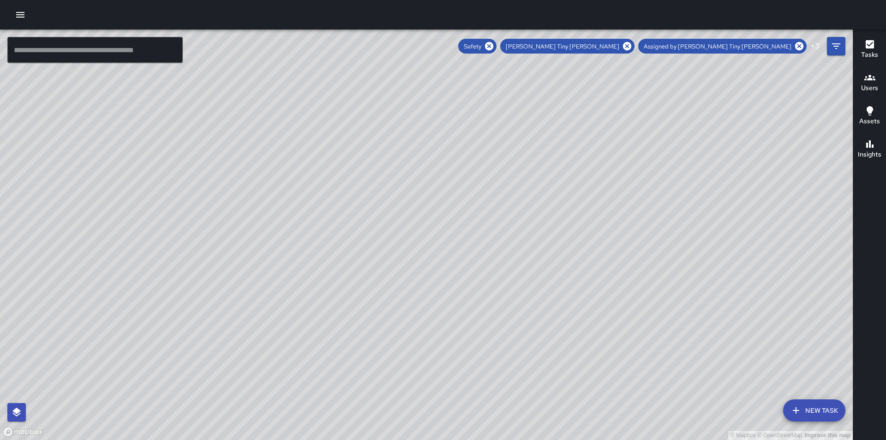
drag, startPoint x: 683, startPoint y: 408, endPoint x: 574, endPoint y: 197, distance: 237.3
click at [574, 197] on div "© Mapbox © OpenStreetMap Improve this map" at bounding box center [426, 235] width 852 height 410
drag, startPoint x: 698, startPoint y: 374, endPoint x: 641, endPoint y: 322, distance: 77.4
click at [641, 322] on div "© Mapbox © OpenStreetMap Improve this map" at bounding box center [426, 235] width 852 height 410
drag, startPoint x: 739, startPoint y: 214, endPoint x: 511, endPoint y: 394, distance: 291.0
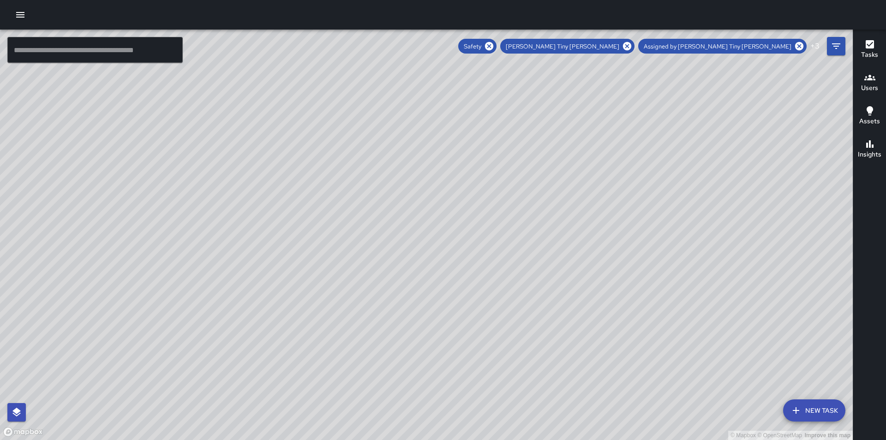
click at [511, 394] on div "© Mapbox © OpenStreetMap Improve this map" at bounding box center [426, 235] width 852 height 410
click at [836, 48] on icon "Filters" at bounding box center [836, 46] width 8 height 6
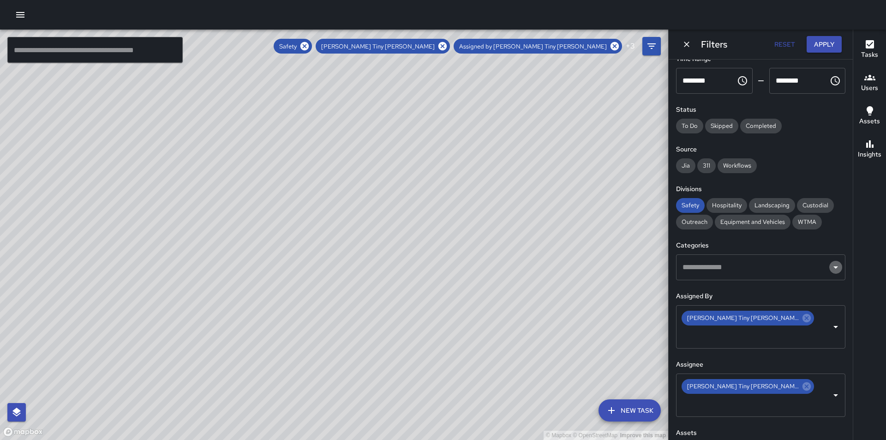
click at [830, 266] on icon "Open" at bounding box center [835, 267] width 11 height 11
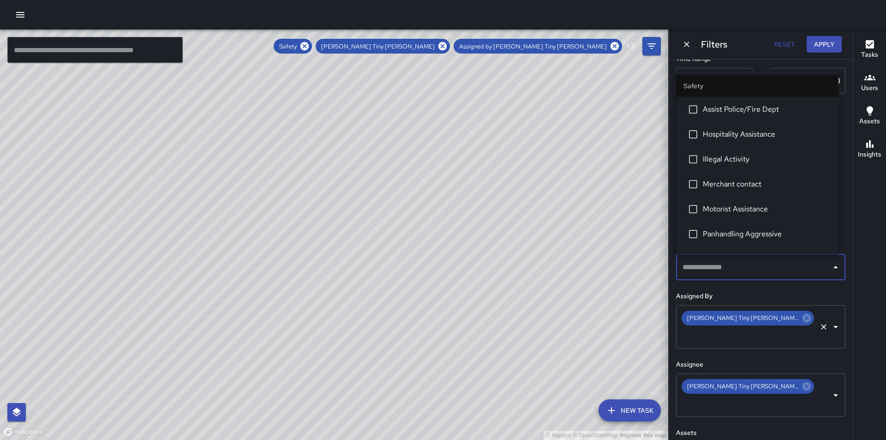
click at [819, 322] on icon "Clear" at bounding box center [823, 326] width 9 height 9
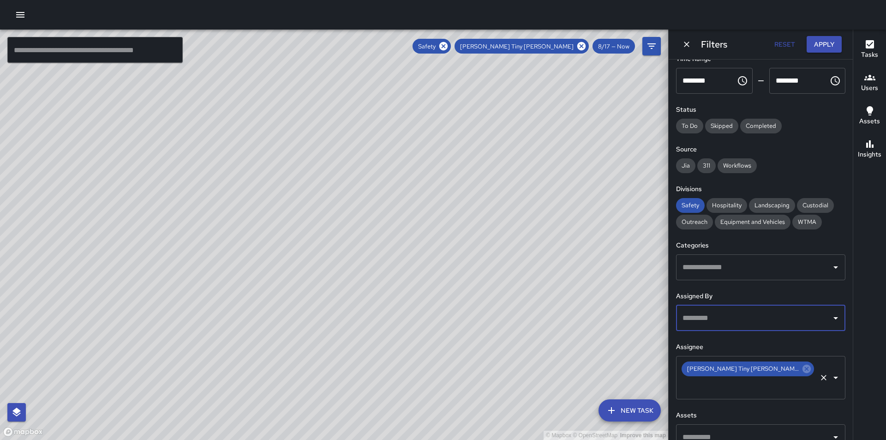
click at [833, 376] on icon "Open" at bounding box center [835, 377] width 5 height 2
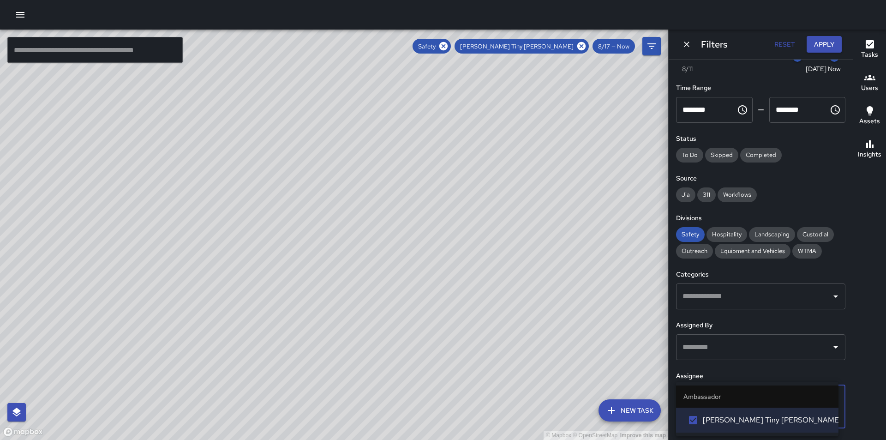
scroll to position [0, 0]
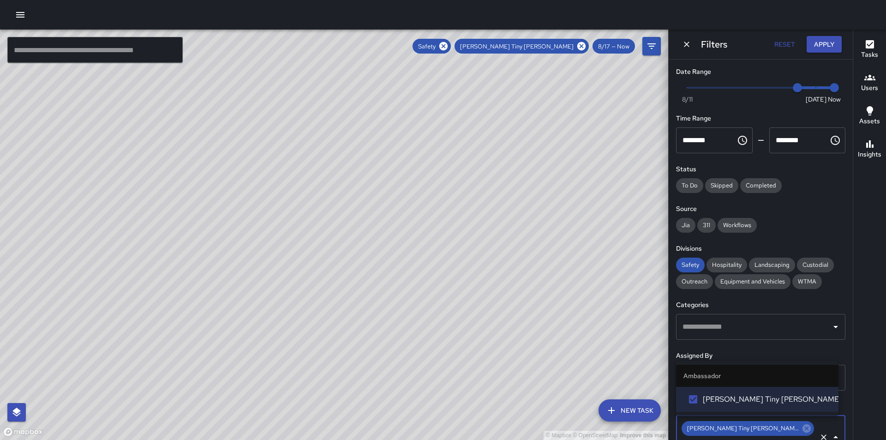
click at [870, 48] on icon "button" at bounding box center [869, 44] width 8 height 8
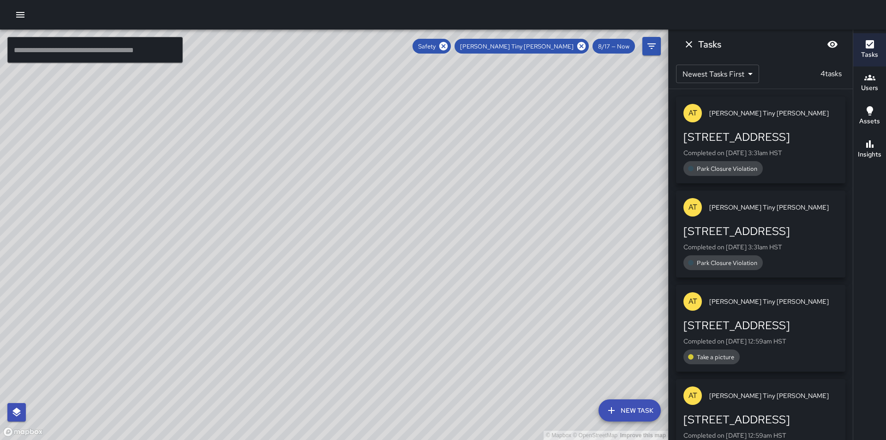
click at [743, 151] on p "Completed on [DATE] 3:31am HST" at bounding box center [760, 152] width 155 height 9
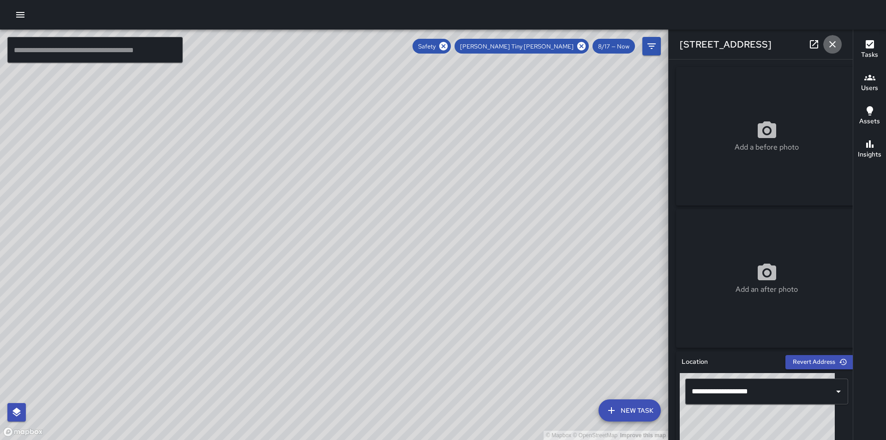
click at [829, 42] on icon "button" at bounding box center [832, 44] width 11 height 11
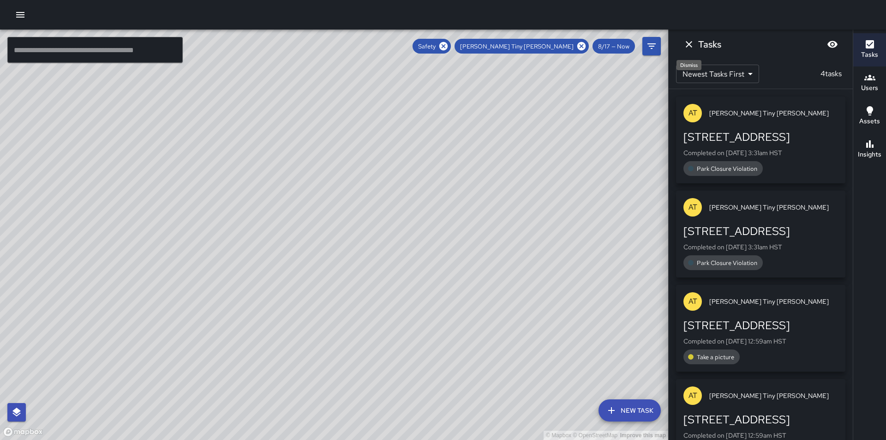
click at [686, 44] on icon "Dismiss" at bounding box center [688, 44] width 11 height 11
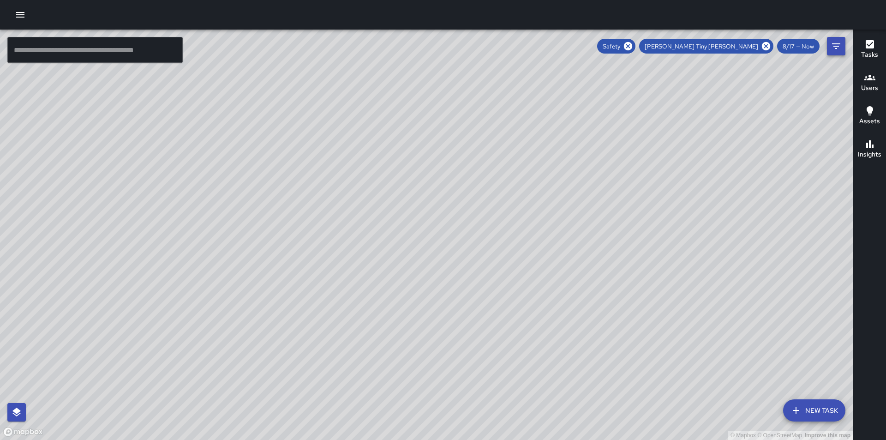
click at [836, 43] on icon "Filters" at bounding box center [835, 46] width 11 height 11
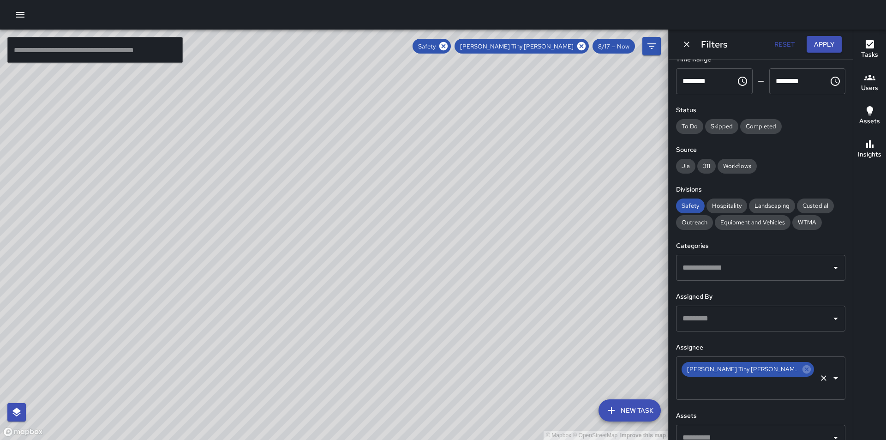
scroll to position [60, 0]
click at [802, 365] on icon at bounding box center [806, 368] width 8 height 8
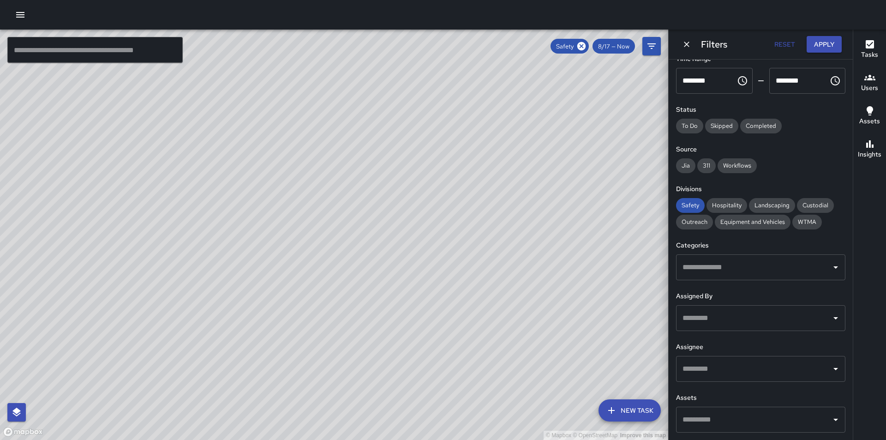
click at [830, 369] on icon "Open" at bounding box center [835, 368] width 11 height 11
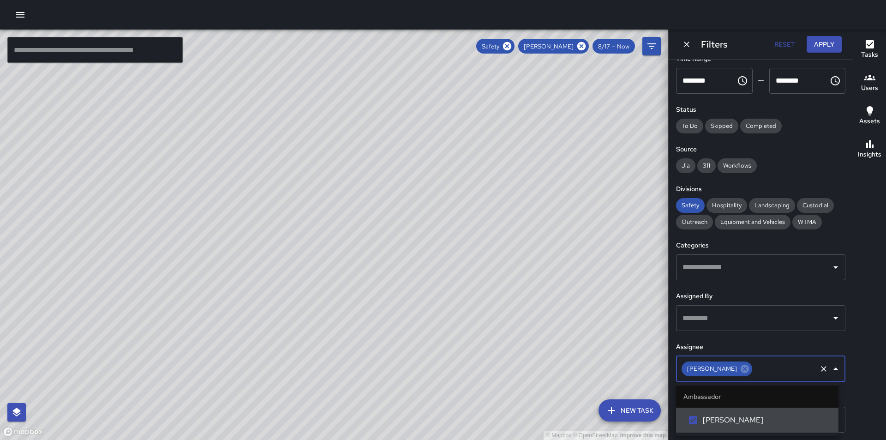
scroll to position [0, 0]
click at [820, 50] on button "Apply" at bounding box center [823, 44] width 35 height 17
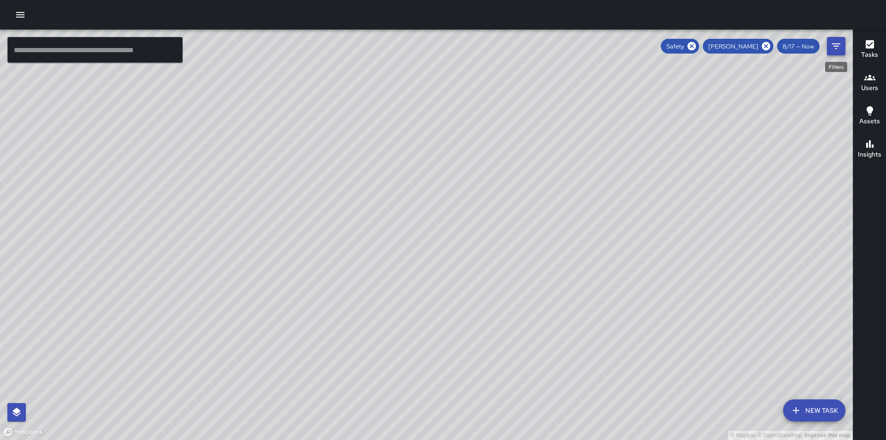
click at [838, 45] on icon "Filters" at bounding box center [835, 46] width 11 height 11
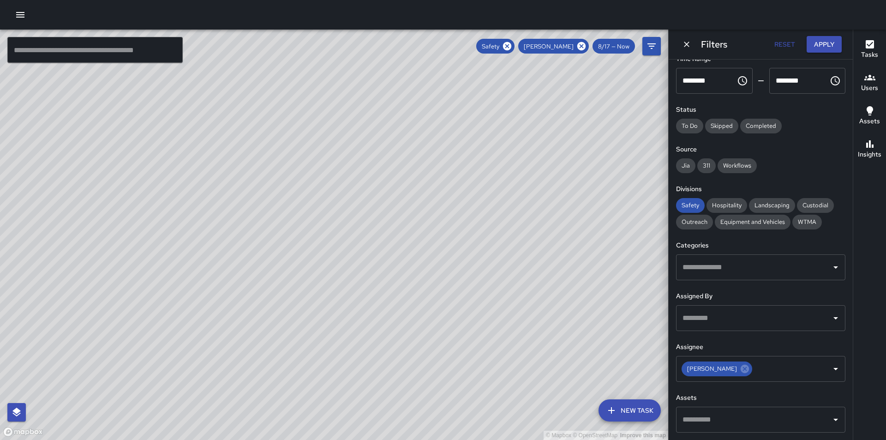
click at [558, 292] on div "© Mapbox © OpenStreetMap Improve this map ZS [PERSON_NAME] Ambassador Tasks 44 …" at bounding box center [334, 235] width 668 height 410
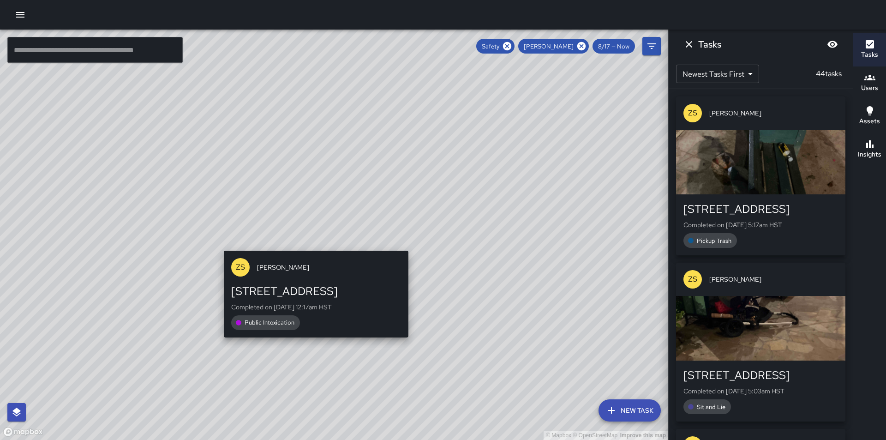
click at [313, 244] on div "© Mapbox © OpenStreetMap Improve this map ZS [PERSON_NAME] [STREET_ADDRESS] Com…" at bounding box center [334, 235] width 668 height 410
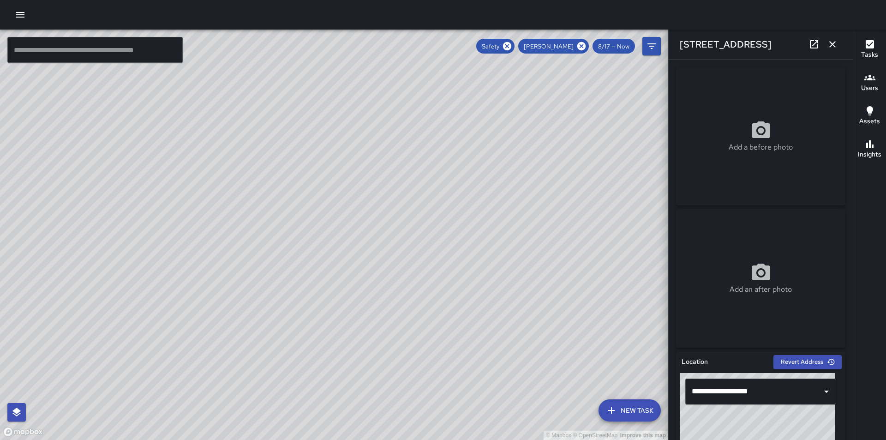
click at [322, 218] on div "© Mapbox © OpenStreetMap Improve this map ZS [PERSON_NAME] [STREET_ADDRESS][PER…" at bounding box center [334, 235] width 668 height 410
drag, startPoint x: 494, startPoint y: 322, endPoint x: 481, endPoint y: 221, distance: 101.8
click at [481, 221] on div "© Mapbox © OpenStreetMap Improve this map" at bounding box center [334, 235] width 668 height 410
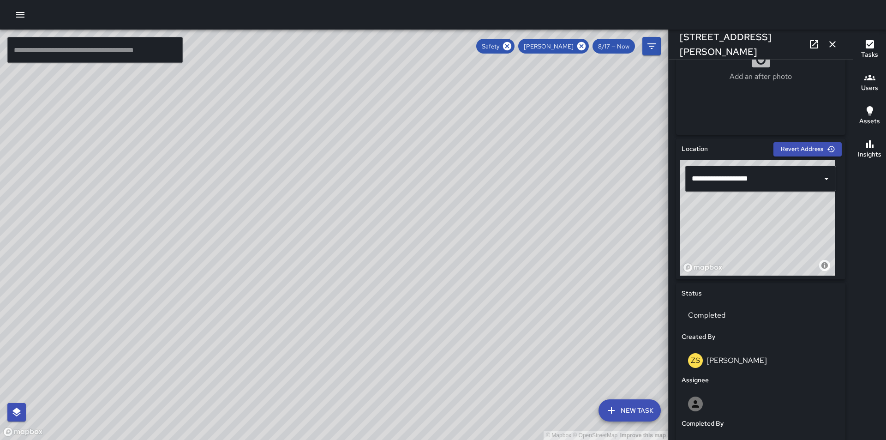
scroll to position [96, 0]
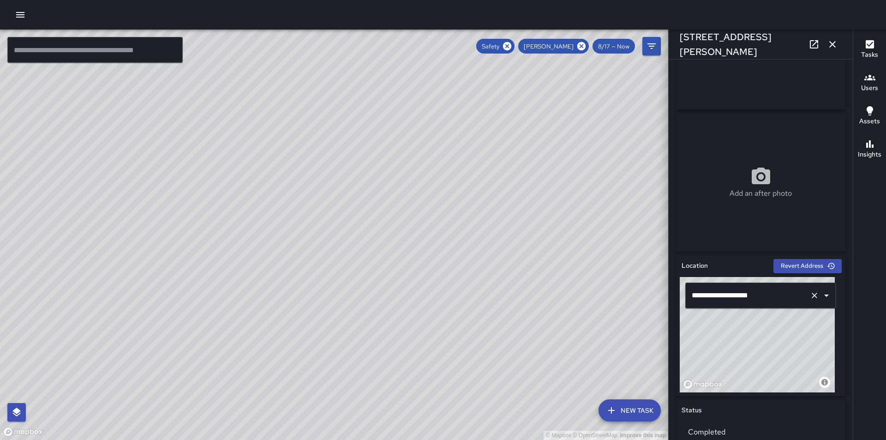
click at [810, 292] on icon "Clear" at bounding box center [814, 295] width 9 height 9
click at [830, 42] on icon "button" at bounding box center [832, 44] width 6 height 6
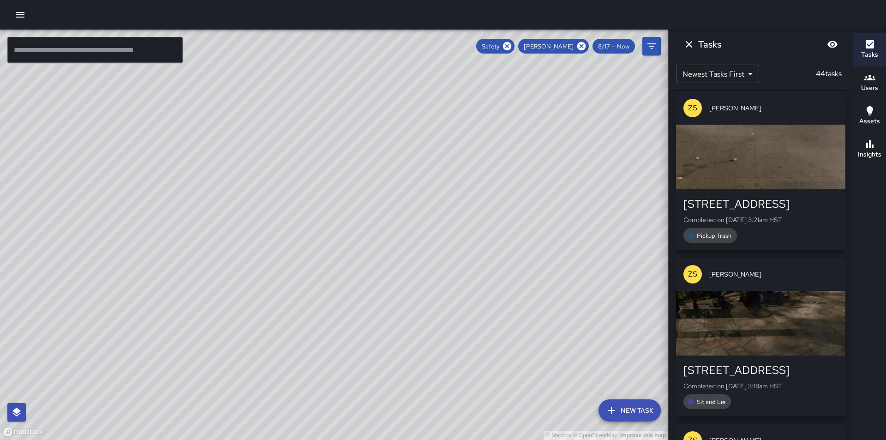
scroll to position [738, 0]
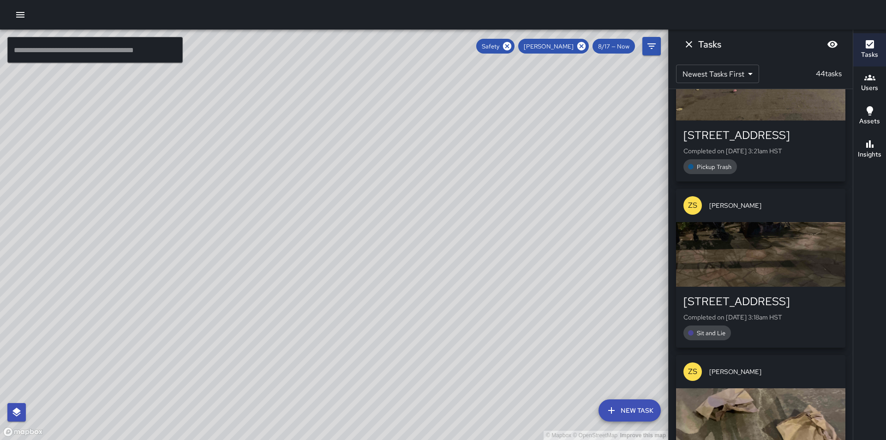
click at [744, 284] on div "button" at bounding box center [760, 254] width 169 height 65
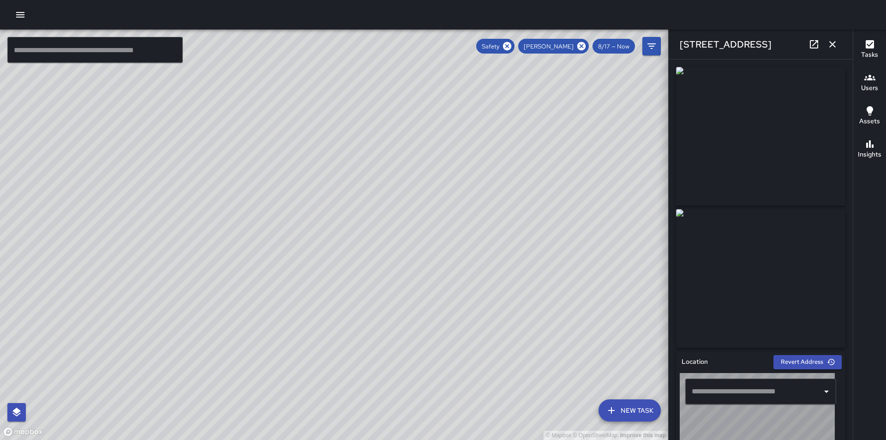
type input "**********"
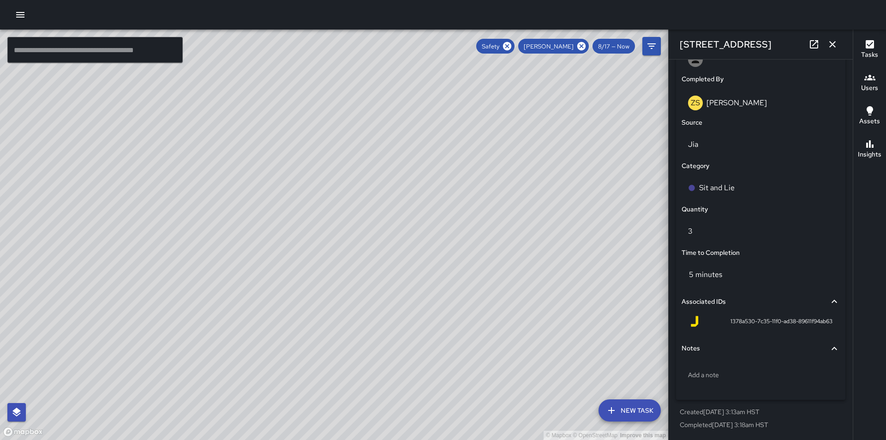
scroll to position [557, 0]
